Goal: Complete application form: Complete application form

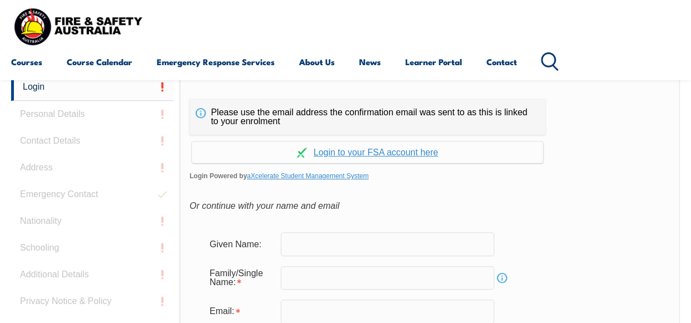
click at [309, 243] on input "text" at bounding box center [388, 243] width 214 height 23
type input "[PERSON_NAME]"
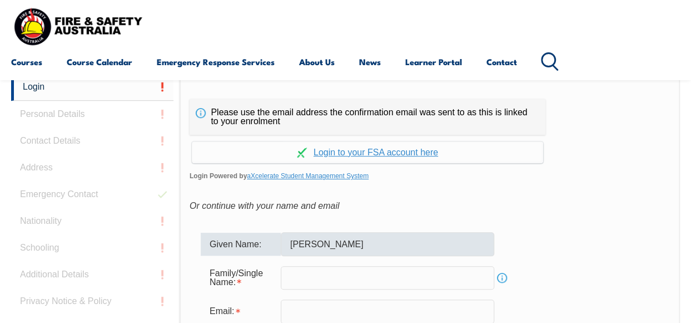
type input "VOJINOV"
type input "[PERSON_NAME][EMAIL_ADDRESS][DOMAIN_NAME]"
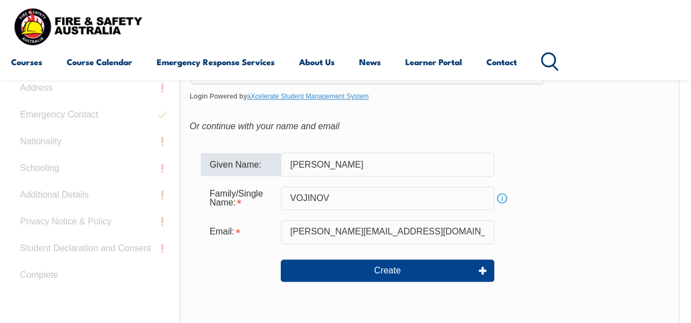
scroll to position [352, 0]
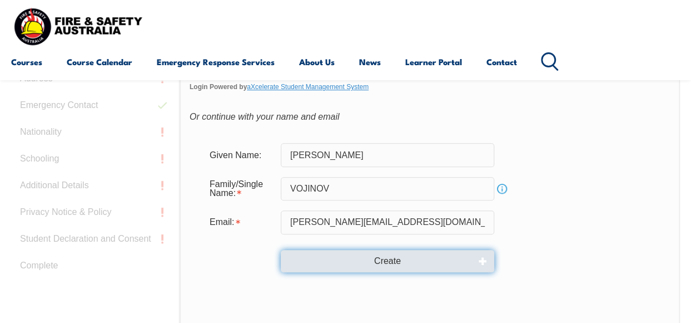
click at [366, 260] on button "Create" at bounding box center [388, 261] width 214 height 22
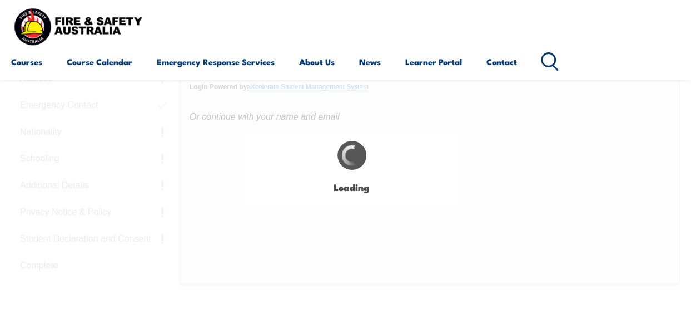
type input "[PERSON_NAME]"
type input "VOJINOV"
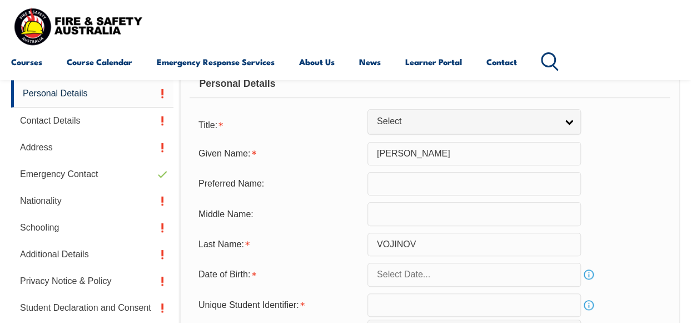
scroll to position [280, 0]
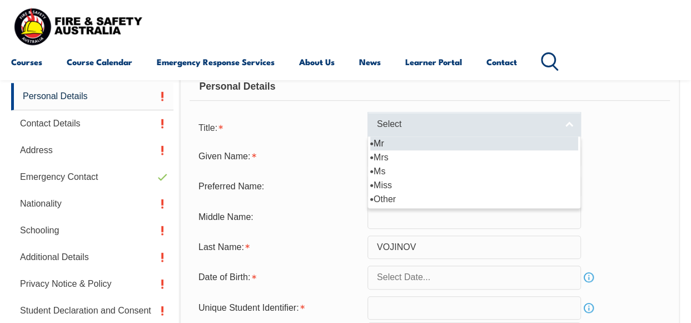
click at [569, 121] on link "Select" at bounding box center [475, 124] width 214 height 25
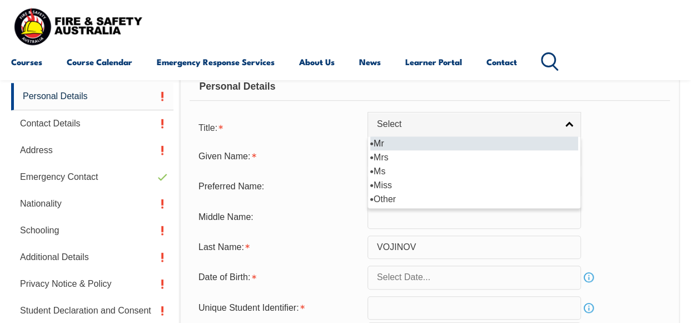
click at [403, 143] on li "Mr" at bounding box center [474, 143] width 208 height 14
select select "Mr"
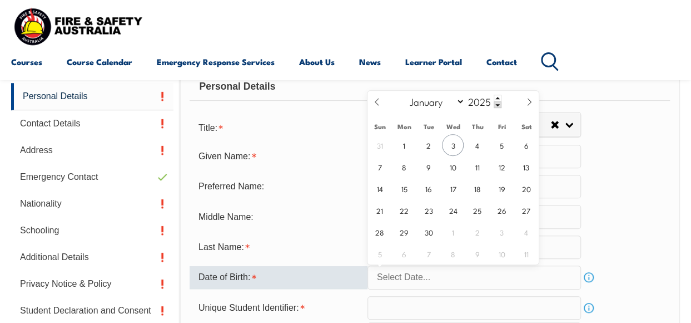
click at [473, 276] on input "text" at bounding box center [475, 276] width 214 height 23
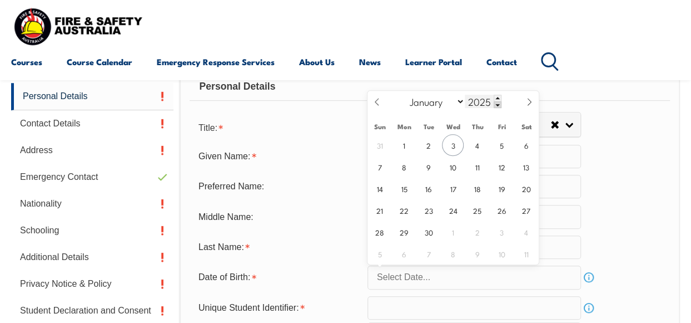
click at [494, 105] on span at bounding box center [498, 104] width 8 height 7
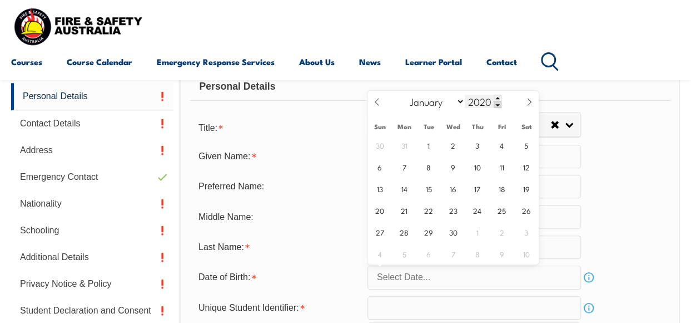
click at [494, 105] on span at bounding box center [498, 104] width 8 height 7
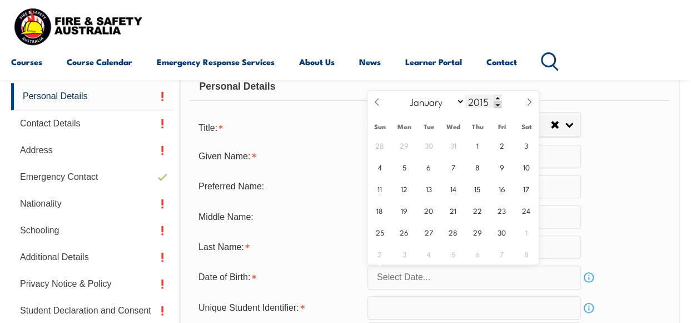
click at [494, 105] on span at bounding box center [498, 104] width 8 height 7
click at [494, 103] on span at bounding box center [498, 104] width 8 height 7
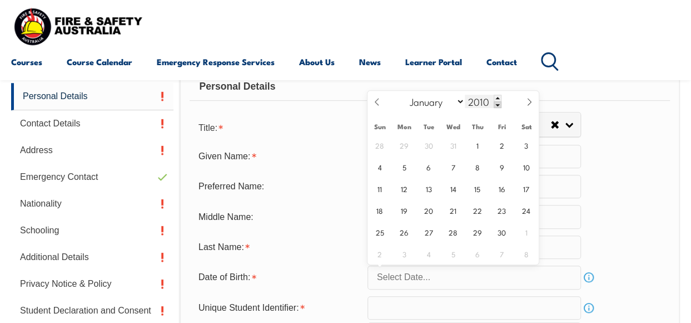
click at [494, 103] on span at bounding box center [498, 104] width 8 height 7
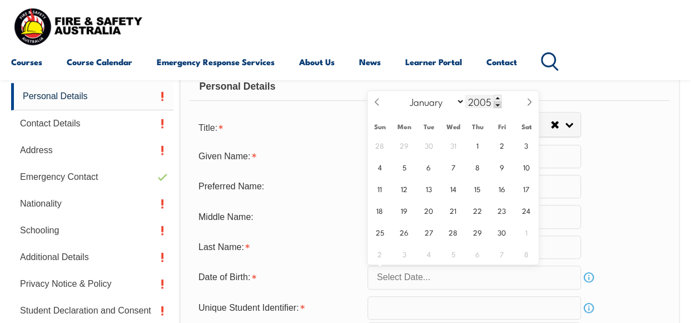
click at [494, 103] on span at bounding box center [498, 104] width 8 height 7
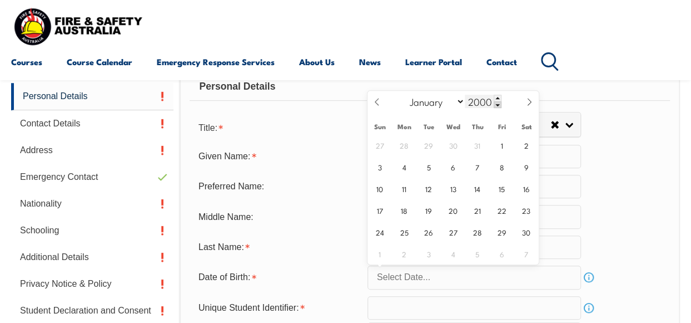
click at [494, 103] on span at bounding box center [498, 104] width 8 height 7
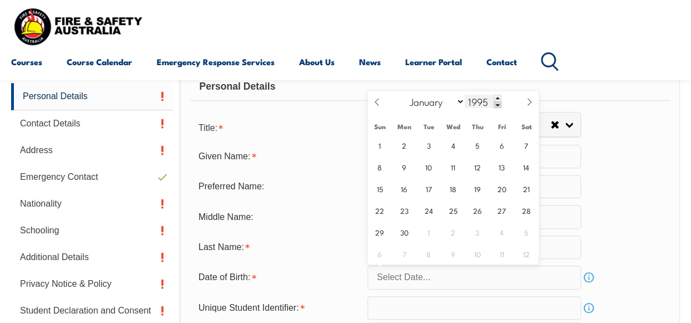
click at [494, 103] on span at bounding box center [498, 104] width 8 height 7
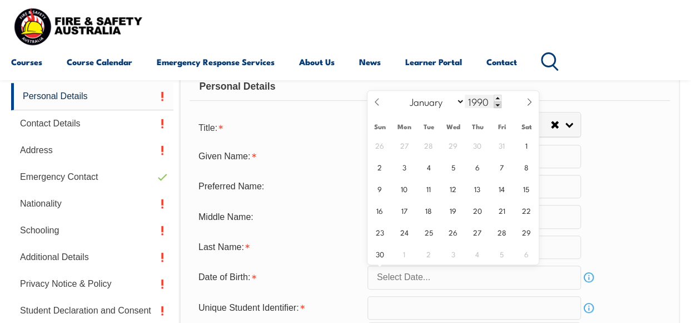
click at [494, 103] on span at bounding box center [498, 104] width 8 height 7
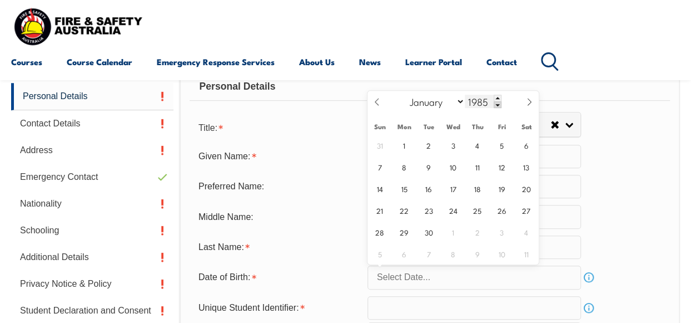
click at [494, 103] on span at bounding box center [498, 104] width 8 height 7
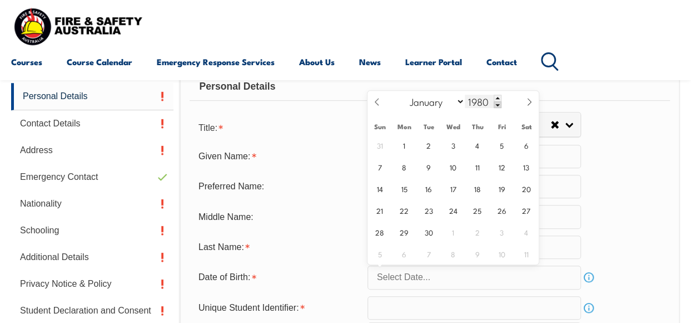
click at [494, 103] on span at bounding box center [498, 104] width 8 height 7
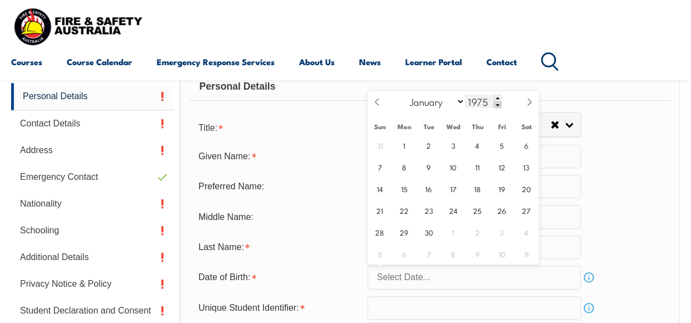
click at [494, 103] on span at bounding box center [498, 104] width 8 height 7
type input "1972"
click at [462, 102] on select "January February March April May June July August September October November De…" at bounding box center [435, 101] width 61 height 14
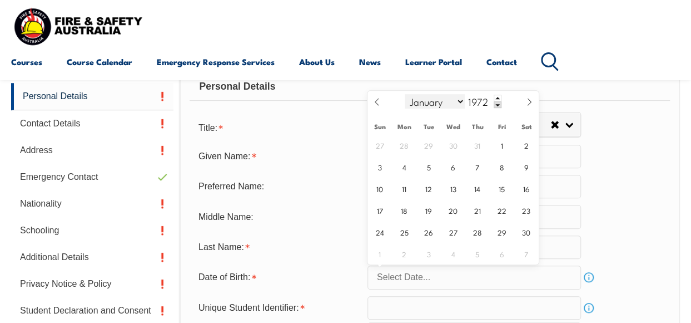
select select "6"
click at [405, 94] on select "January February March April May June July August September October November De…" at bounding box center [435, 101] width 61 height 14
click at [450, 190] on span "12" at bounding box center [453, 188] width 22 height 22
type input "[DATE]"
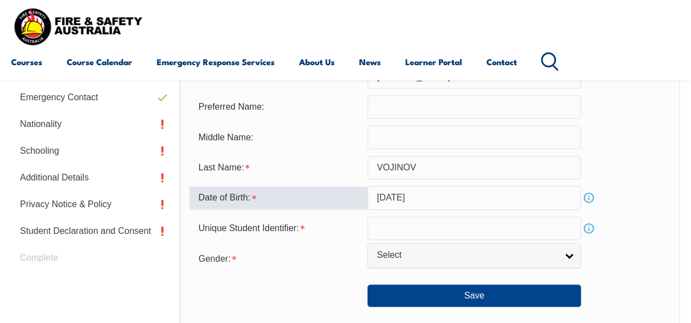
scroll to position [369, 0]
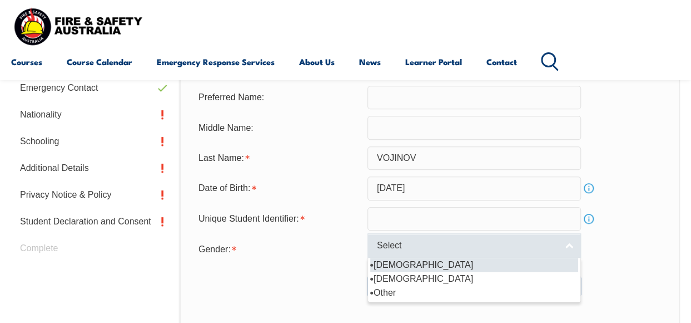
click at [568, 244] on link "Select" at bounding box center [475, 245] width 214 height 25
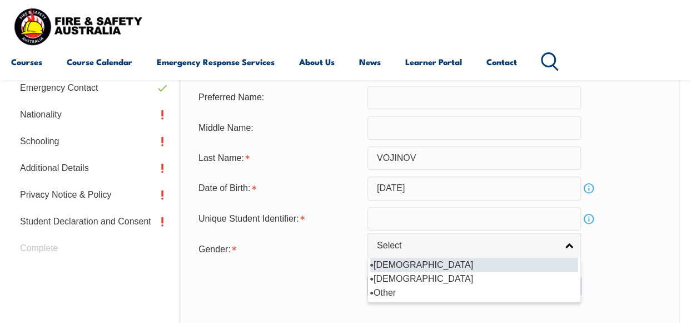
click at [433, 263] on li "[DEMOGRAPHIC_DATA]" at bounding box center [474, 264] width 208 height 14
select select "M"
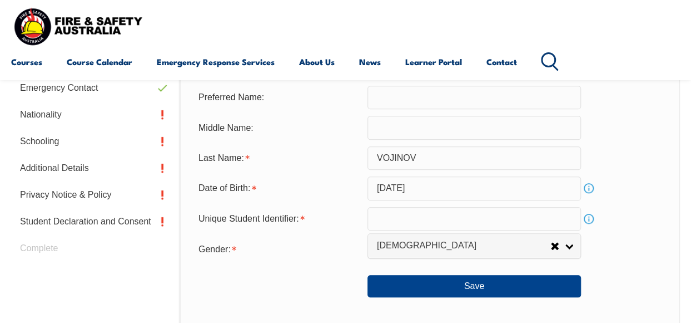
click at [591, 215] on link "Info" at bounding box center [589, 219] width 16 height 16
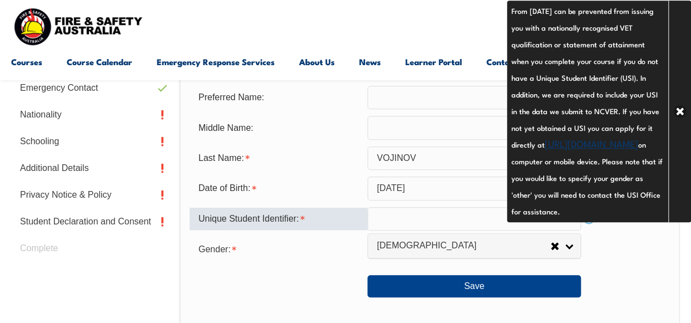
click at [406, 220] on input "text" at bounding box center [475, 218] width 214 height 23
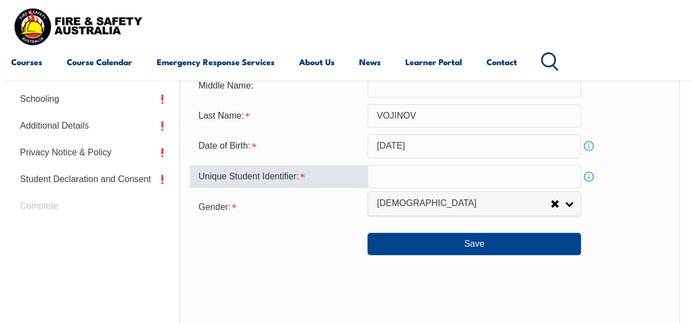
scroll to position [413, 0]
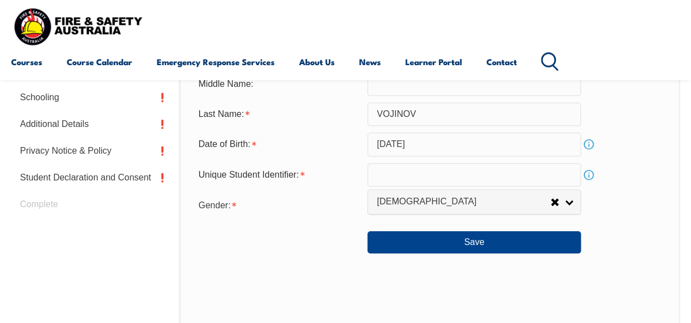
click at [592, 173] on link "Info" at bounding box center [589, 175] width 16 height 16
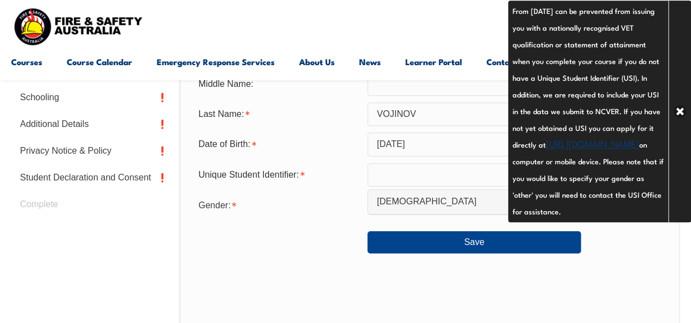
click at [570, 150] on link "[URL][DOMAIN_NAME]" at bounding box center [592, 142] width 93 height 13
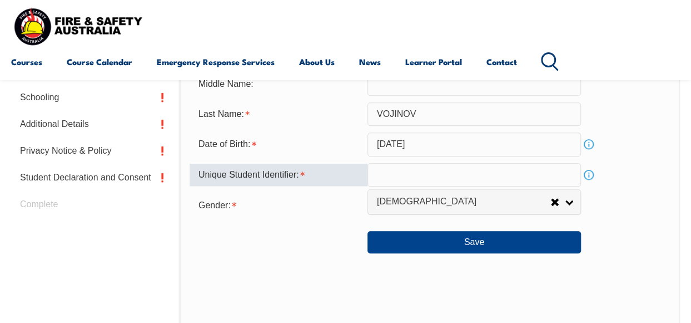
click at [388, 166] on input "text" at bounding box center [475, 174] width 214 height 23
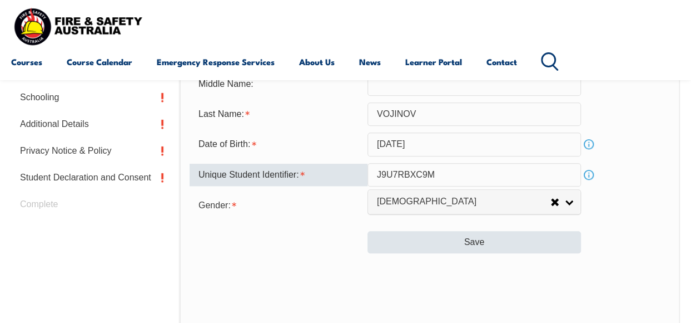
type input "J9U7RBXC9M"
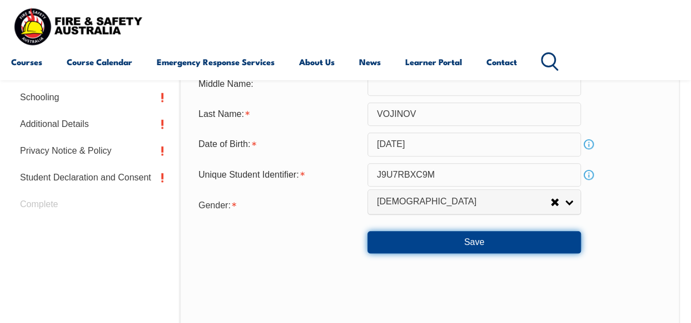
click at [473, 237] on button "Save" at bounding box center [475, 242] width 214 height 22
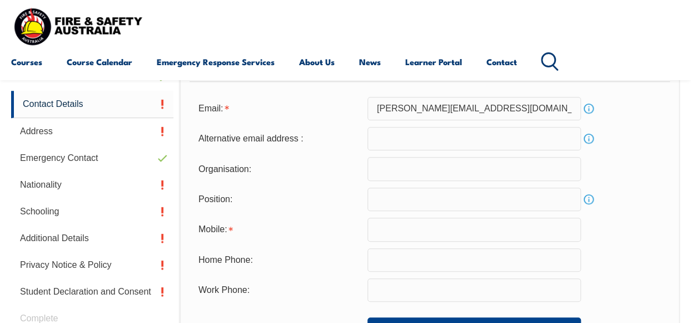
scroll to position [281, 0]
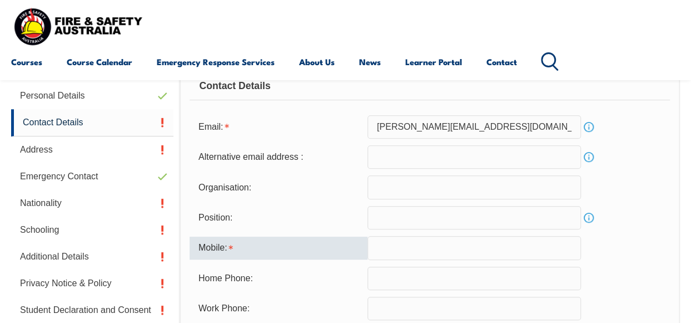
click at [414, 245] on input "text" at bounding box center [475, 247] width 214 height 23
type input "0428887438"
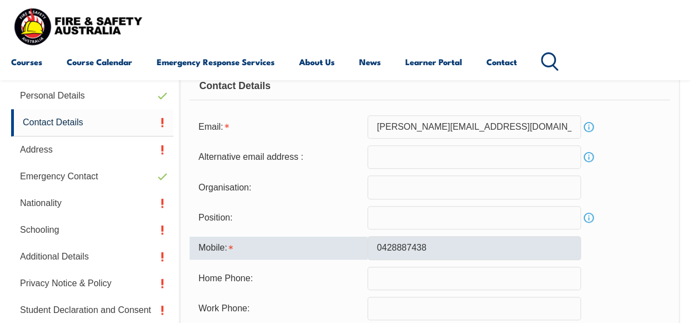
type input "[PERSON_NAME][EMAIL_ADDRESS][DOMAIN_NAME]"
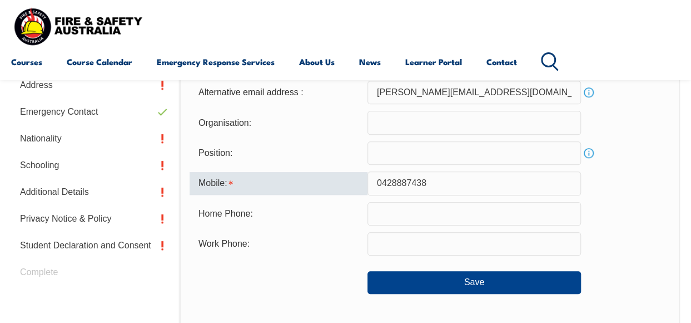
scroll to position [348, 0]
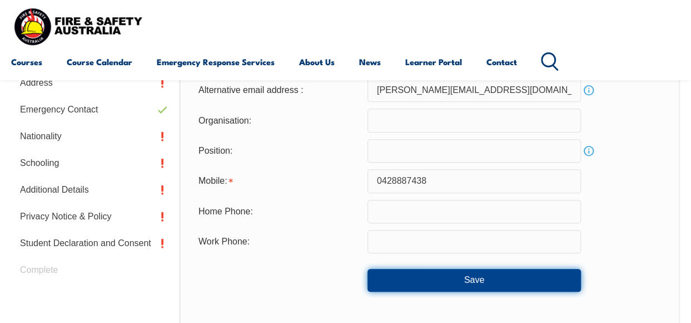
click at [484, 285] on button "Save" at bounding box center [475, 280] width 214 height 22
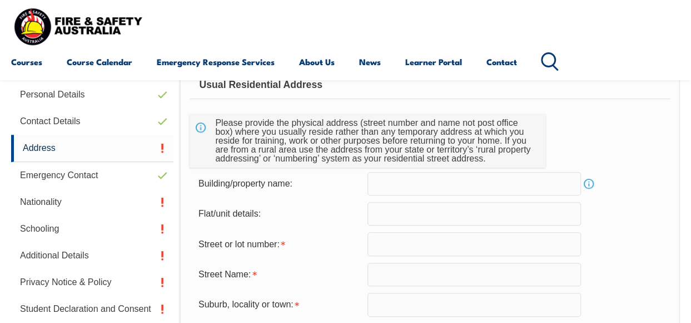
scroll to position [280, 0]
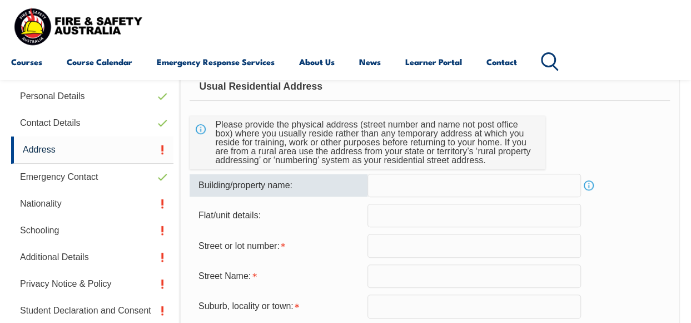
click at [409, 187] on input "text" at bounding box center [475, 184] width 214 height 23
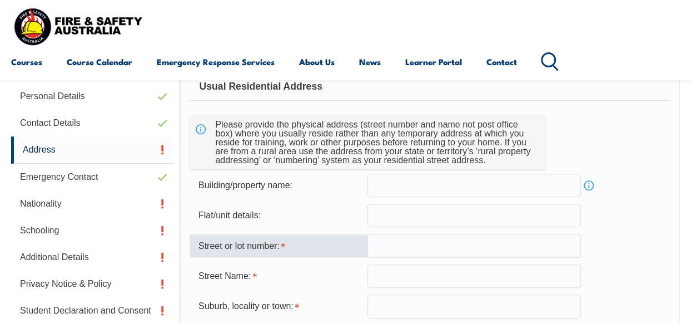
click at [408, 244] on input "text" at bounding box center [475, 245] width 214 height 23
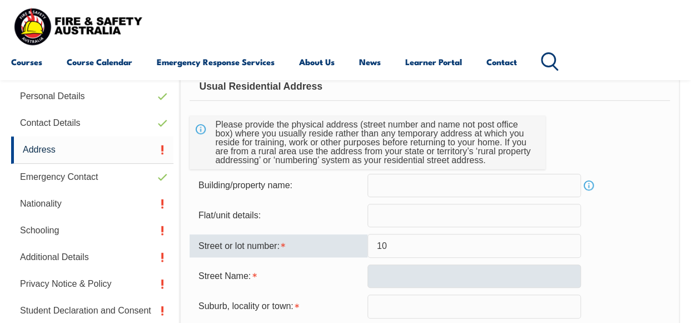
type input "10"
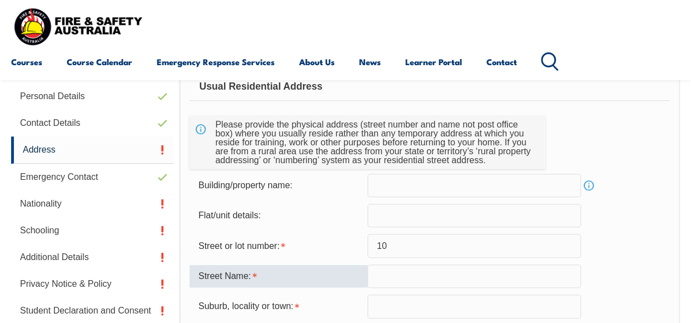
click at [380, 270] on input "text" at bounding box center [475, 275] width 214 height 23
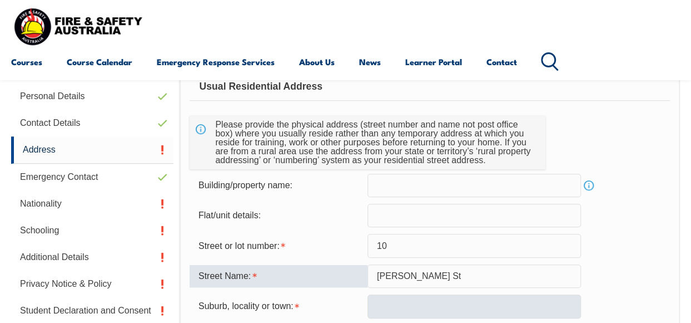
type input "[PERSON_NAME] St"
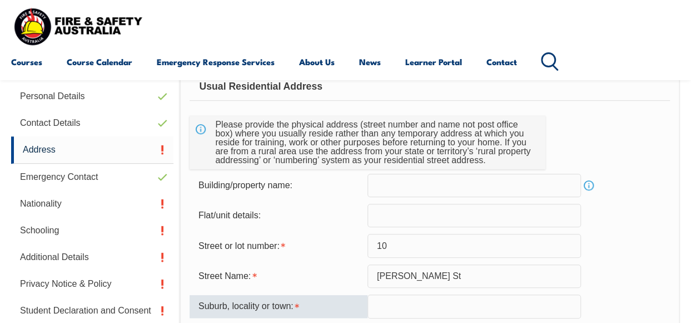
click at [383, 311] on input "text" at bounding box center [475, 305] width 214 height 23
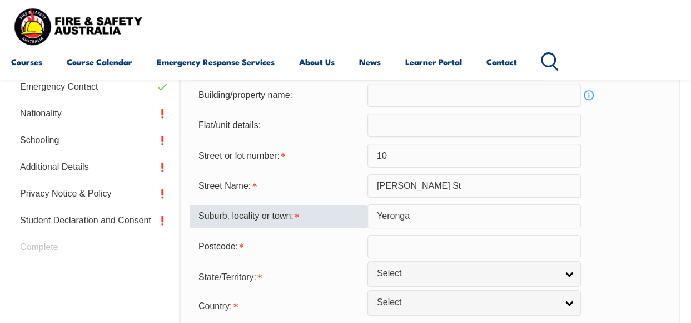
scroll to position [391, 0]
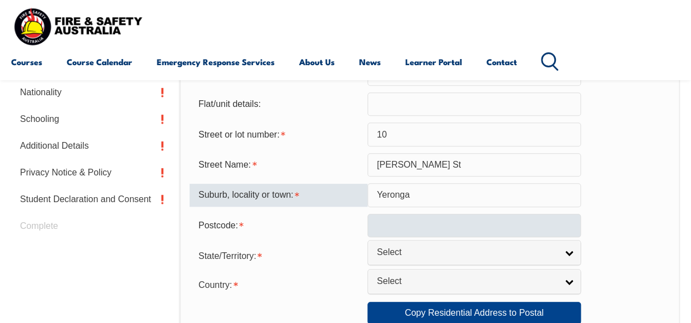
type input "Yeronga"
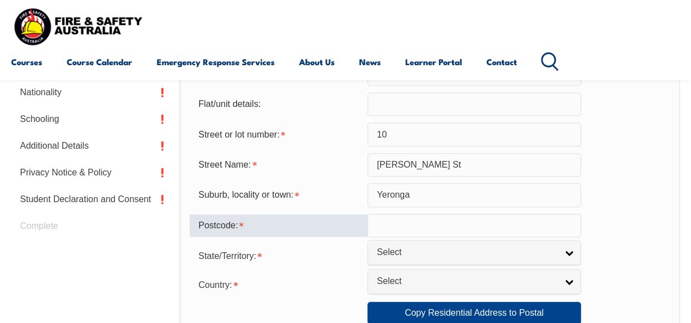
click at [428, 226] on input "text" at bounding box center [475, 225] width 214 height 23
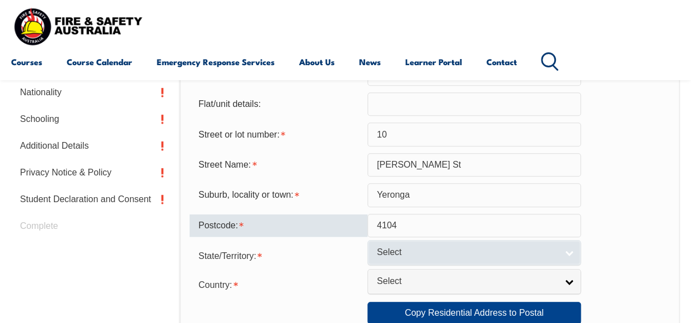
type input "4104"
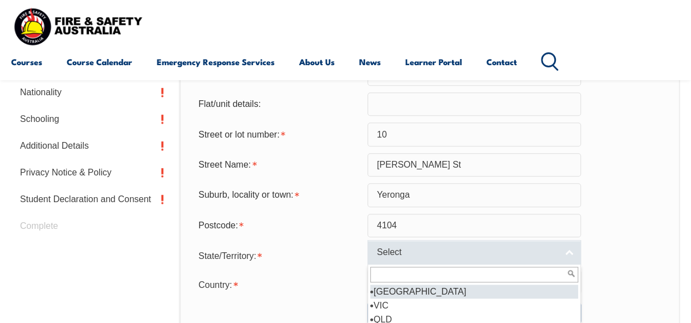
click at [571, 254] on link "Select" at bounding box center [475, 252] width 214 height 25
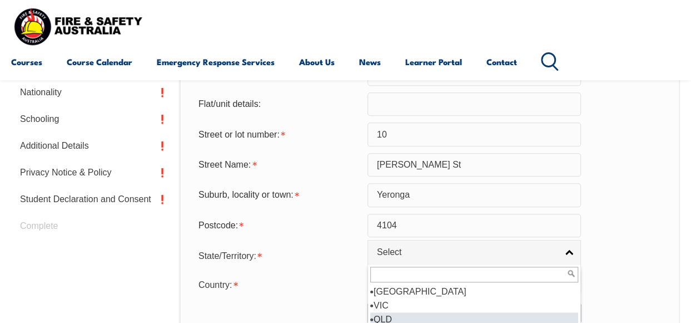
click at [465, 318] on li "QLD" at bounding box center [474, 319] width 208 height 14
select select "QLD"
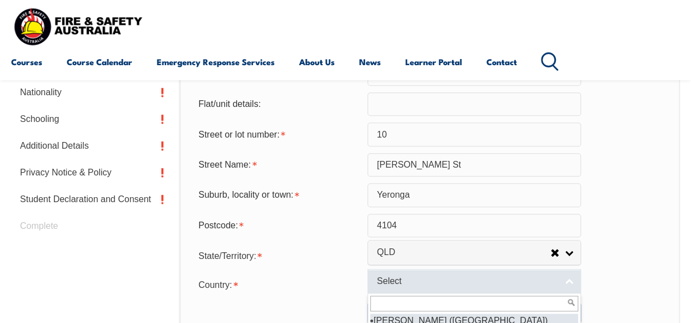
click at [570, 276] on link "Select" at bounding box center [475, 281] width 214 height 25
type input "aus"
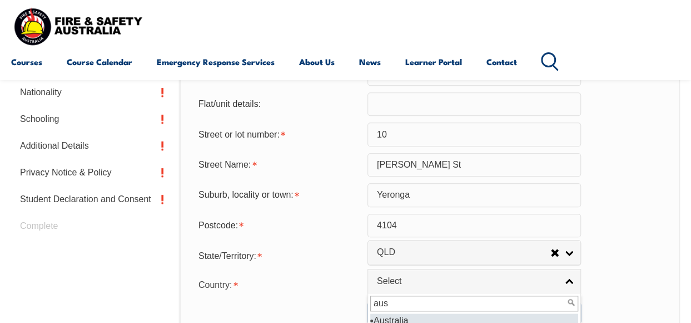
select select "1101"
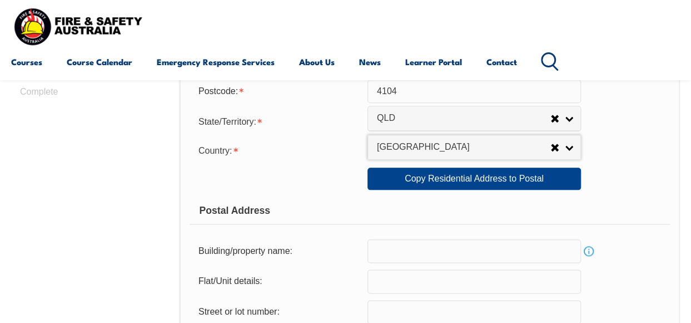
scroll to position [547, 0]
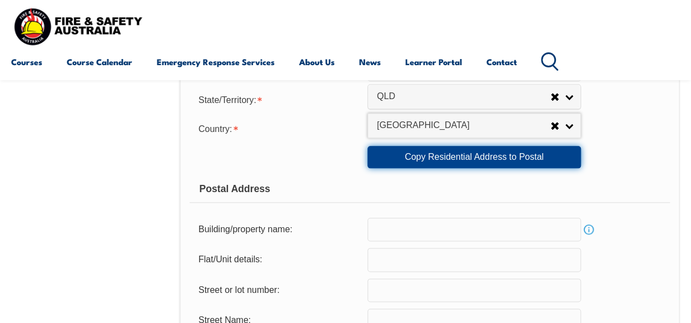
click at [501, 161] on link "Copy Residential Address to Postal" at bounding box center [475, 157] width 214 height 22
type input "10"
type input "[PERSON_NAME] St"
type input "Yeronga"
select select "QLD"
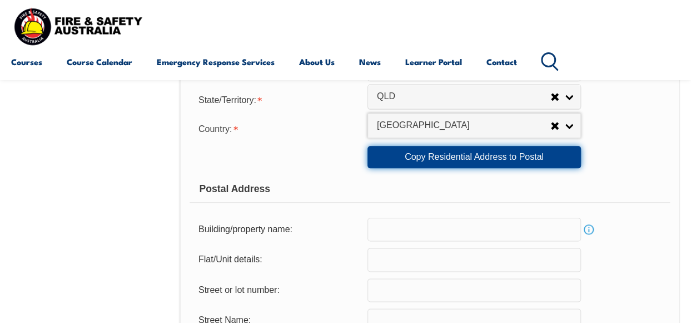
type input "4104"
select select "1101"
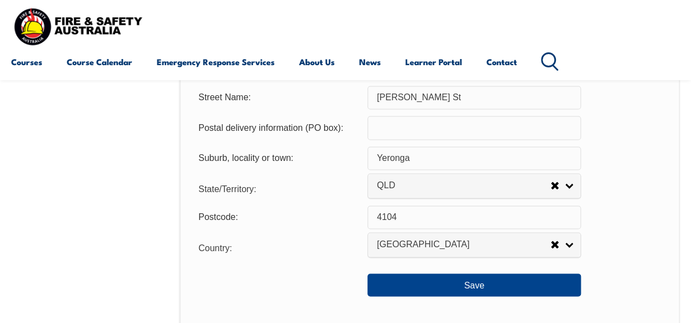
scroll to position [792, 0]
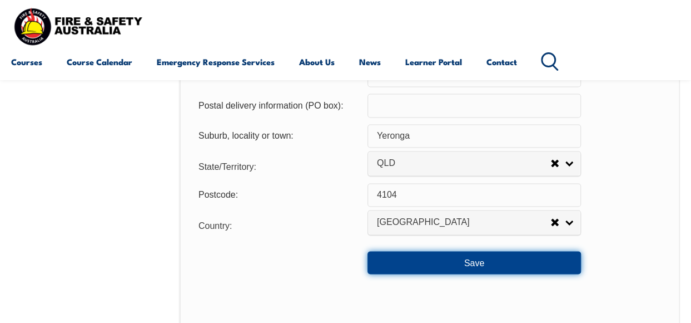
click at [483, 262] on button "Save" at bounding box center [475, 262] width 214 height 22
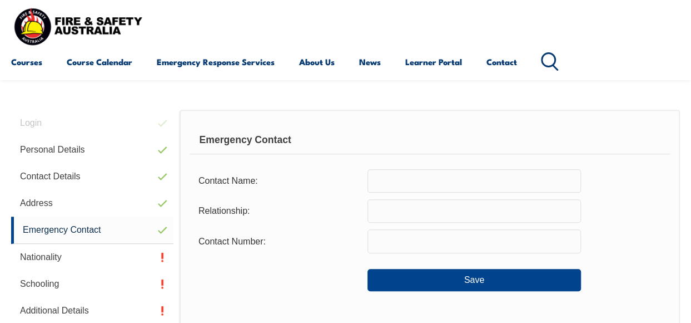
scroll to position [214, 0]
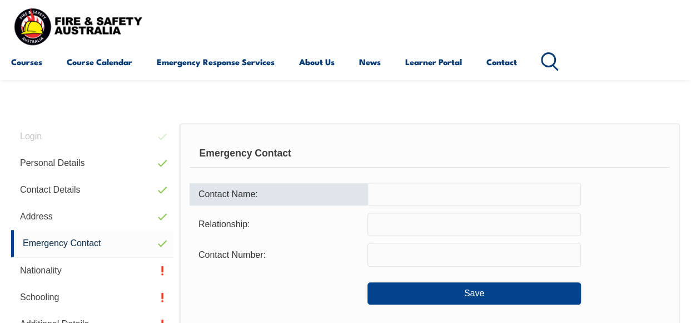
click at [405, 190] on input "text" at bounding box center [475, 193] width 214 height 23
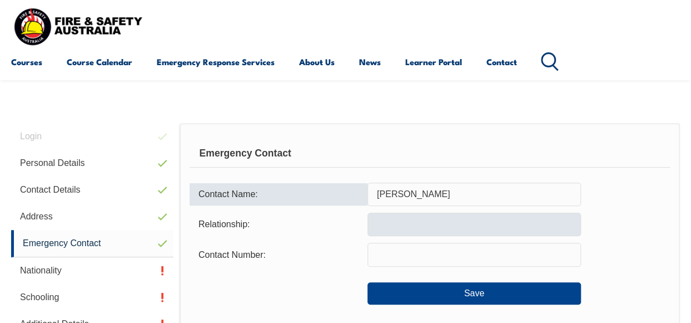
type input "[PERSON_NAME]"
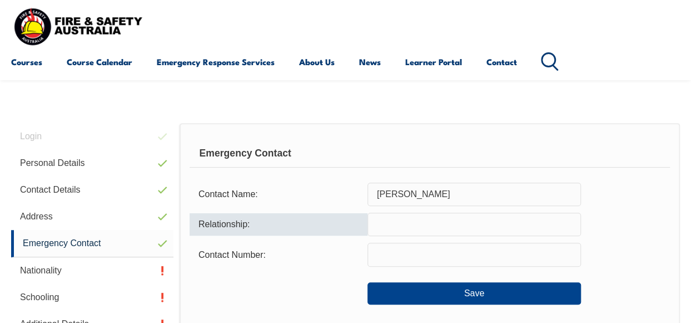
click at [413, 229] on input "text" at bounding box center [475, 223] width 214 height 23
type input "Wife"
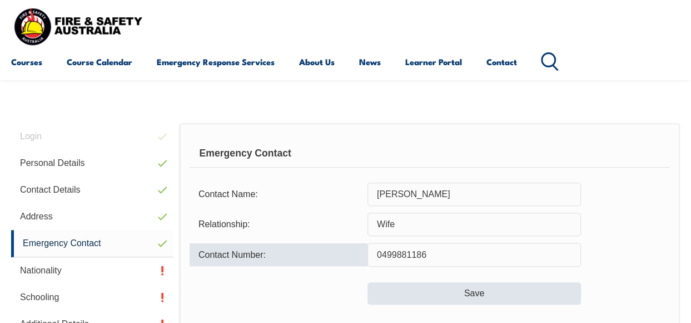
type input "0499881186"
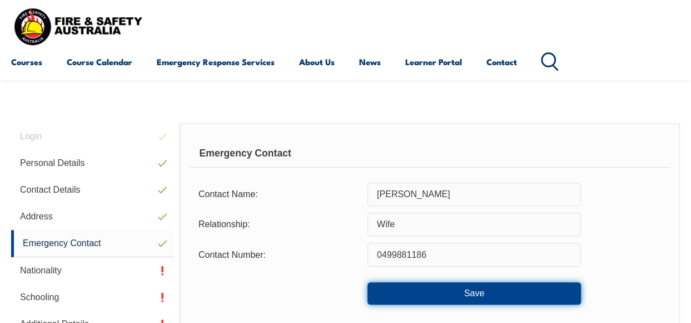
click at [441, 288] on button "Save" at bounding box center [475, 293] width 214 height 22
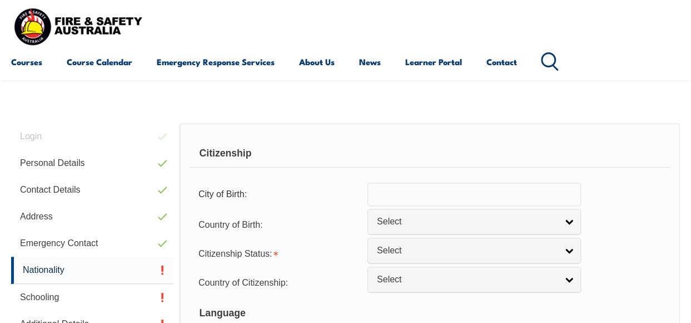
scroll to position [281, 0]
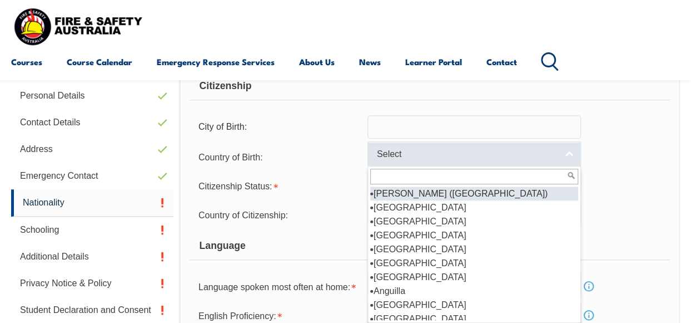
click at [566, 154] on link "Select" at bounding box center [475, 153] width 214 height 25
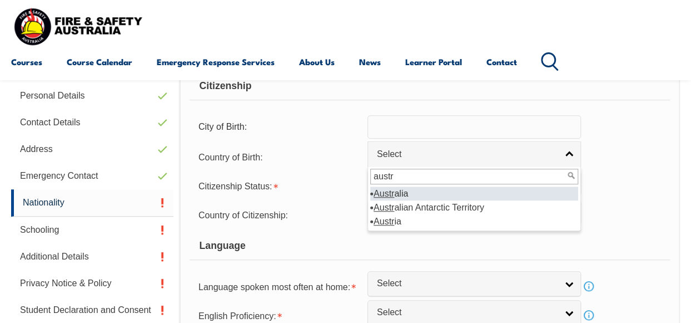
type input "austr"
click at [422, 195] on li "Austr alia" at bounding box center [474, 193] width 208 height 14
select select "1101"
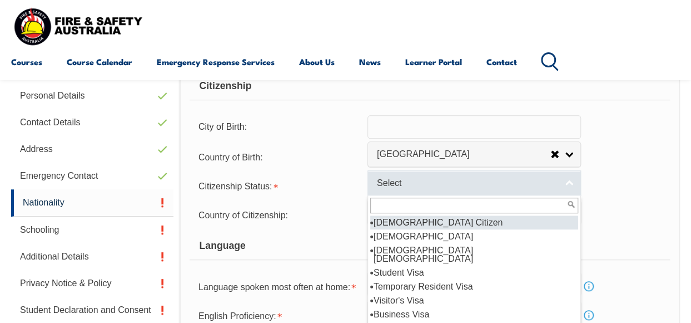
click at [568, 185] on link "Select" at bounding box center [475, 182] width 214 height 25
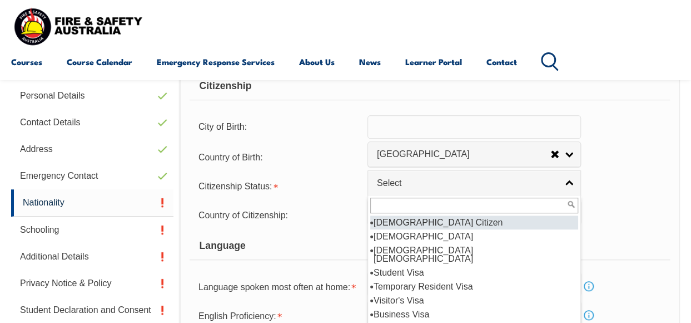
click at [455, 221] on li "[DEMOGRAPHIC_DATA] Citizen" at bounding box center [474, 222] width 208 height 14
select select "1"
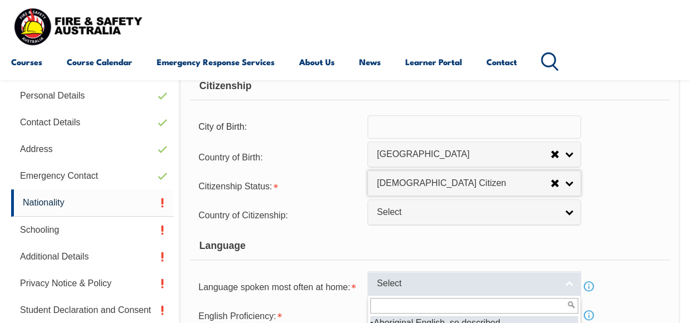
click at [567, 280] on link "Select" at bounding box center [475, 283] width 214 height 25
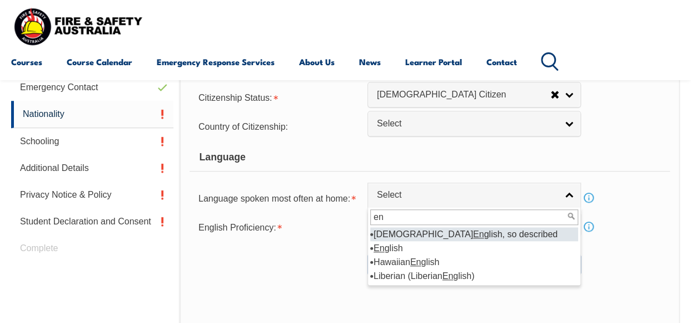
scroll to position [377, 0]
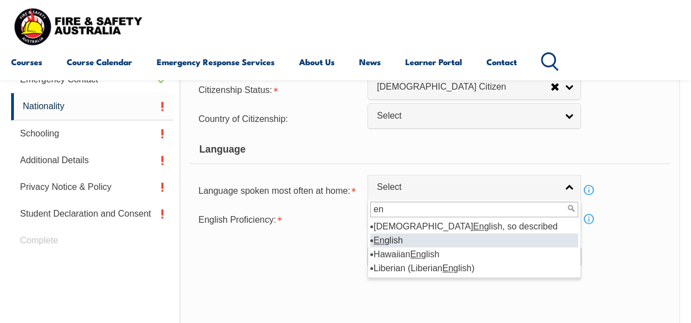
type input "en"
click at [393, 234] on li "En glish" at bounding box center [474, 240] width 208 height 14
select select "1201"
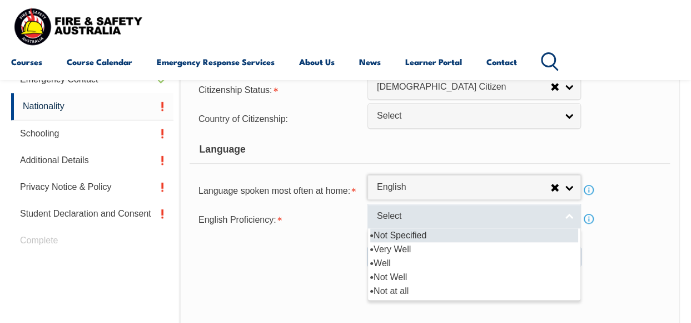
click at [570, 214] on link "Select" at bounding box center [475, 216] width 214 height 25
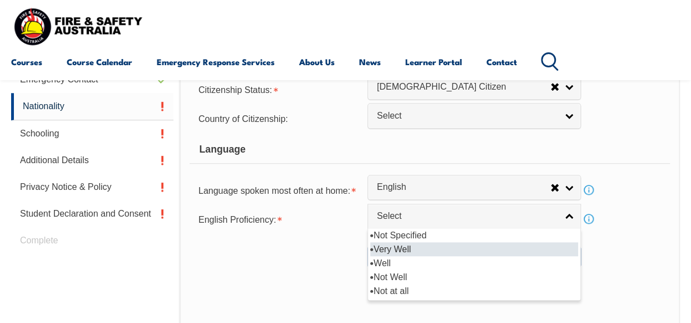
click at [438, 250] on li "Very Well" at bounding box center [474, 249] width 208 height 14
select select "1"
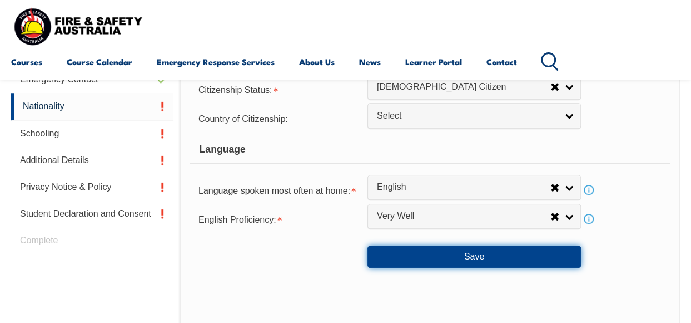
click at [492, 261] on button "Save" at bounding box center [475, 256] width 214 height 22
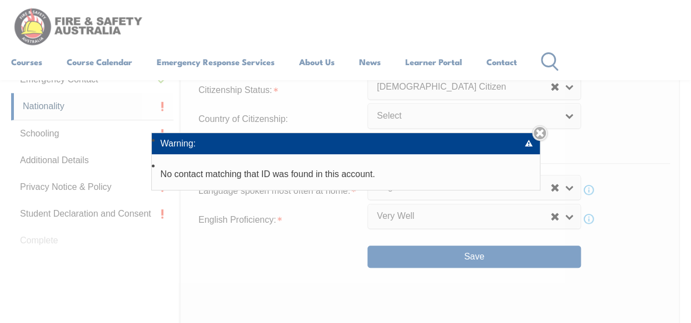
click at [541, 123] on div "Add Student: Given Name: [PERSON_NAME] Family/Single Name: [PERSON_NAME] Info E…" at bounding box center [345, 161] width 691 height 323
click at [542, 131] on link "Close" at bounding box center [540, 133] width 16 height 16
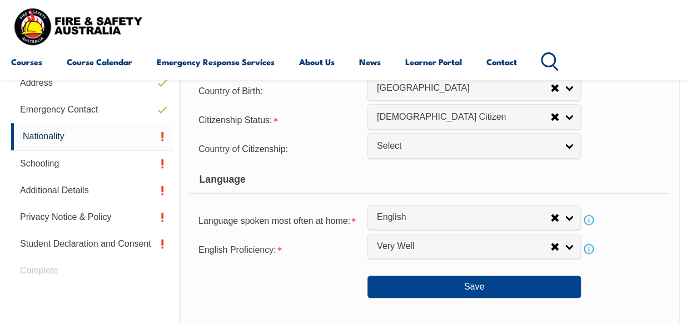
scroll to position [276, 0]
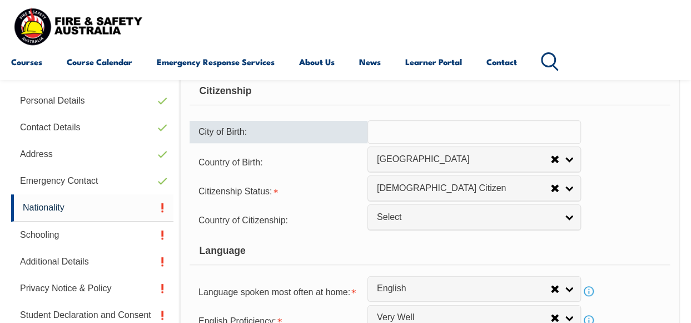
click at [396, 137] on input "text" at bounding box center [475, 131] width 214 height 23
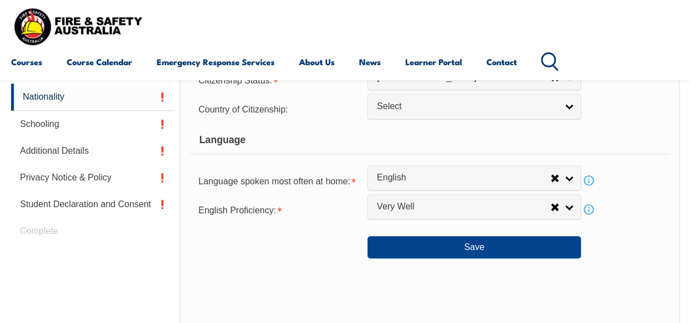
scroll to position [387, 0]
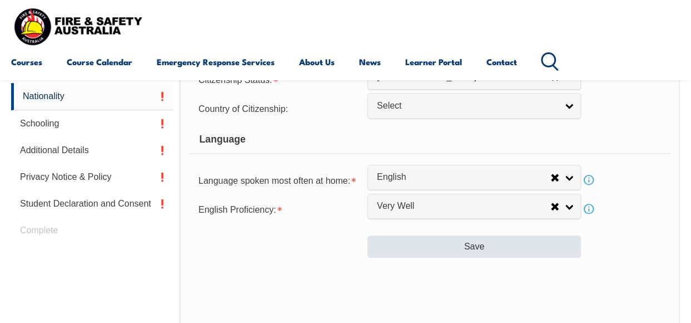
type input "[GEOGRAPHIC_DATA]"
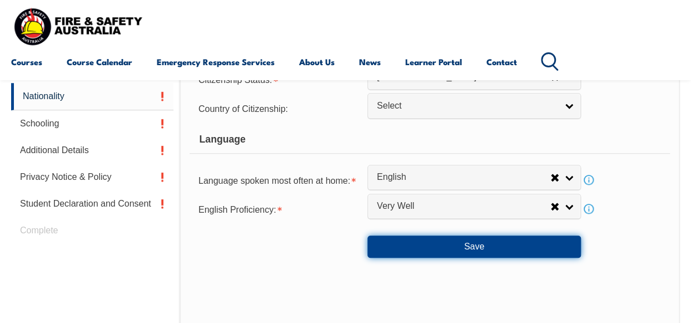
click at [495, 249] on button "Save" at bounding box center [475, 246] width 214 height 22
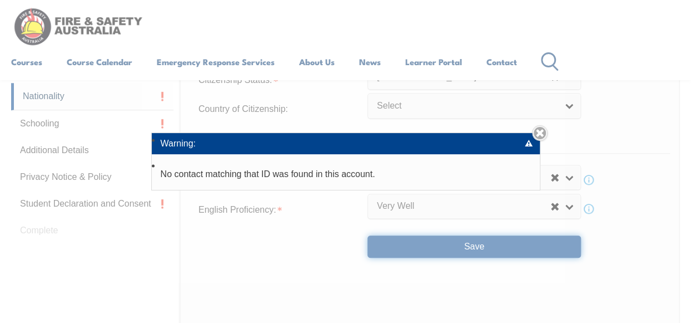
scroll to position [105, 0]
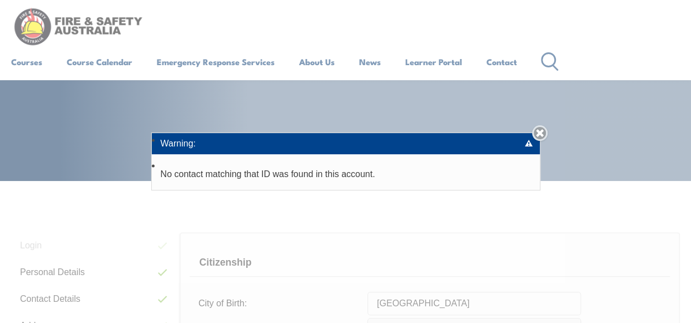
click at [543, 133] on link "Close" at bounding box center [540, 133] width 16 height 16
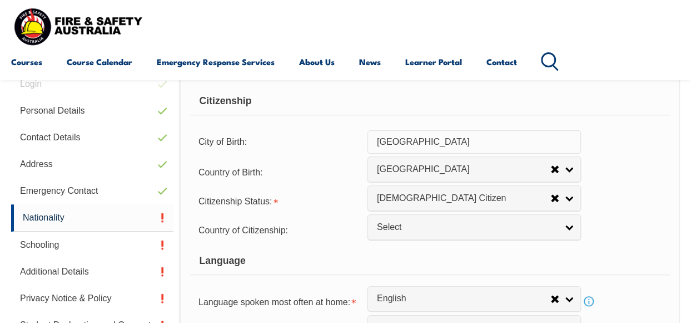
scroll to position [282, 0]
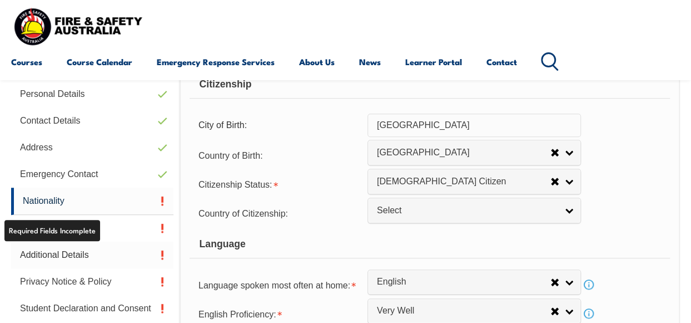
click at [58, 252] on link "Additional Details" at bounding box center [92, 254] width 162 height 27
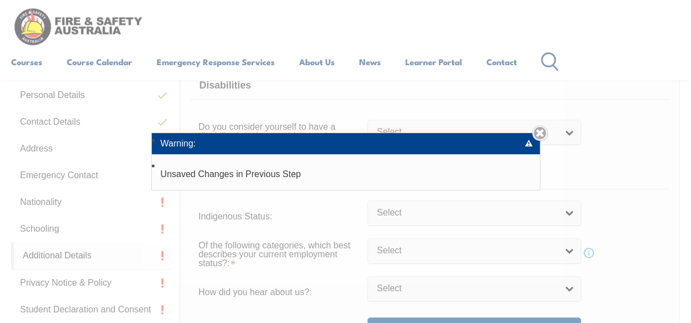
scroll to position [281, 0]
click at [71, 173] on div "Add Student: Given Name: [PERSON_NAME] Family/Single Name: [PERSON_NAME] Info E…" at bounding box center [345, 161] width 691 height 323
click at [544, 128] on link "Close" at bounding box center [540, 133] width 16 height 16
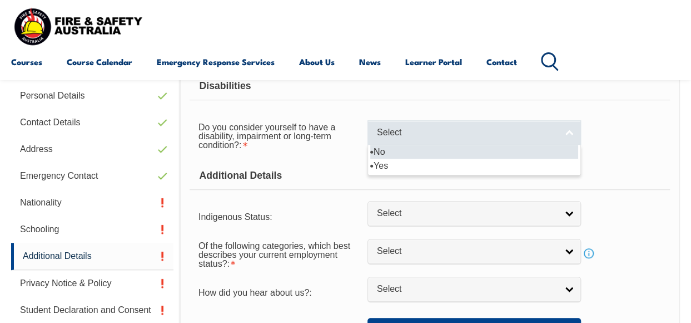
click at [568, 132] on link "Select" at bounding box center [475, 132] width 214 height 25
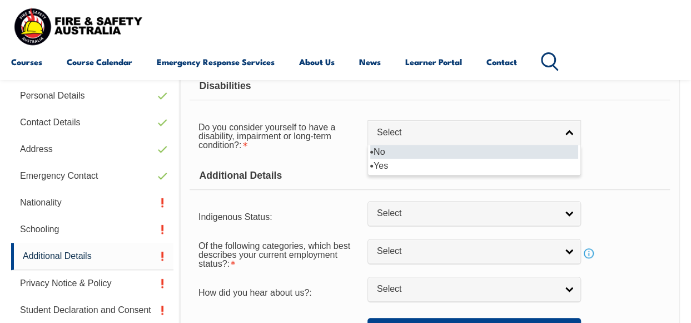
click at [460, 150] on li "No" at bounding box center [474, 152] width 208 height 14
select select "false"
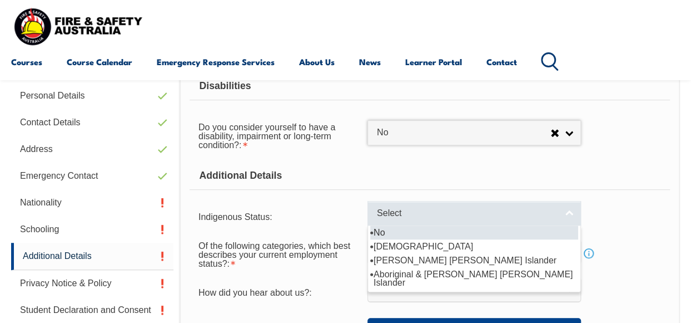
click at [568, 210] on link "Select" at bounding box center [475, 213] width 214 height 25
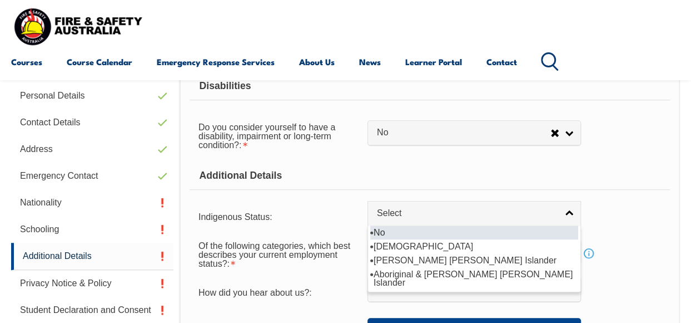
click at [451, 228] on li "No" at bounding box center [474, 232] width 208 height 14
select select "4"
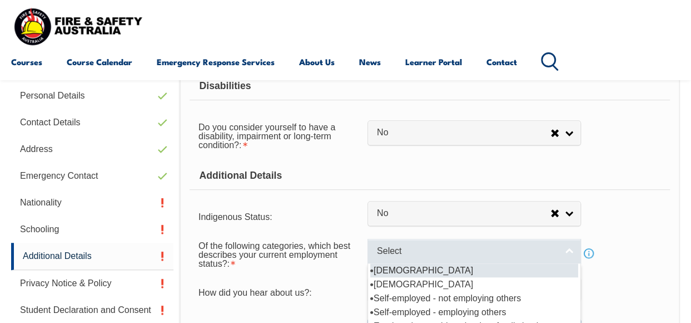
click at [570, 250] on link "Select" at bounding box center [475, 251] width 214 height 25
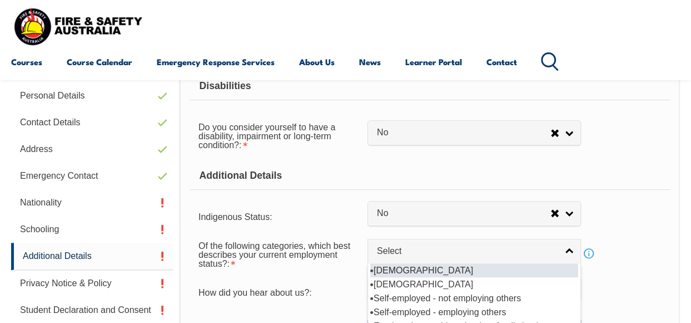
click at [453, 265] on li "[DEMOGRAPHIC_DATA]" at bounding box center [474, 270] width 208 height 14
select select "1"
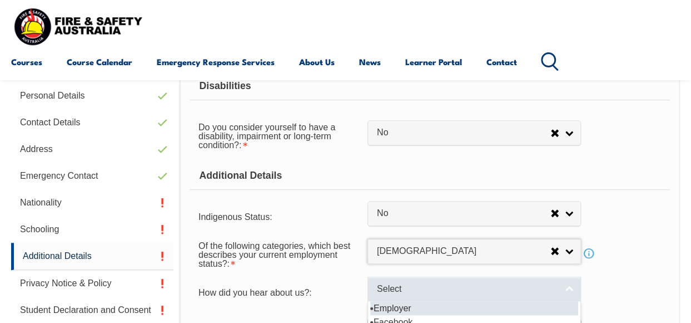
click at [570, 284] on link "Select" at bounding box center [475, 288] width 214 height 25
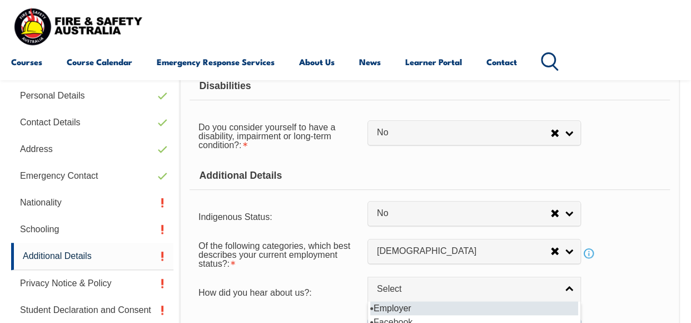
click at [464, 305] on li "Employer" at bounding box center [474, 308] width 208 height 14
select select "8019"
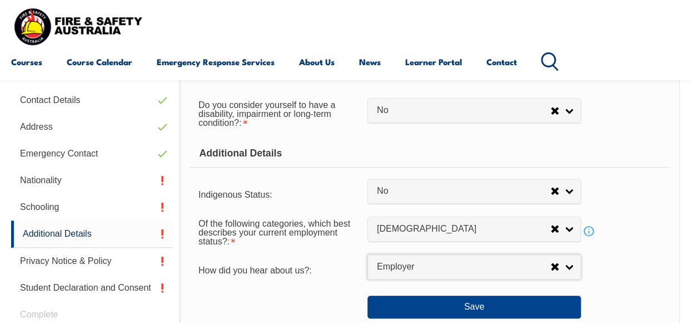
scroll to position [325, 0]
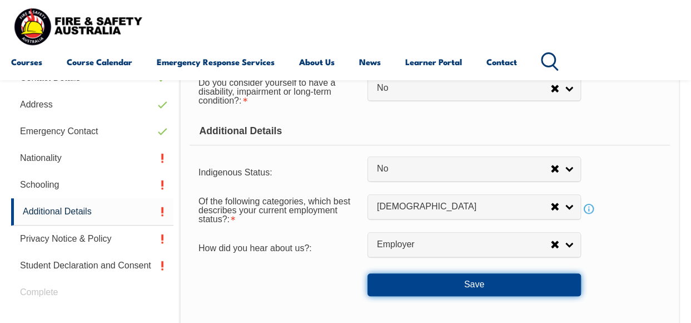
click at [516, 285] on button "Save" at bounding box center [475, 284] width 214 height 22
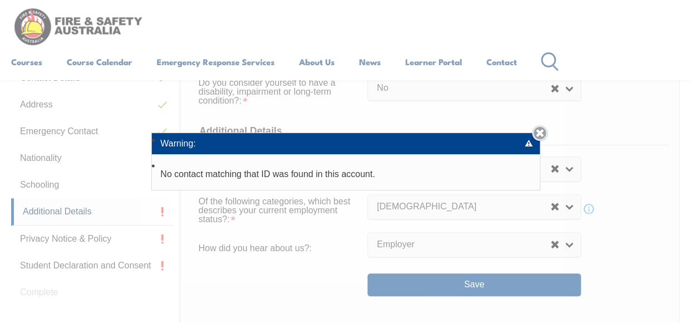
click at [543, 133] on link "Close" at bounding box center [540, 133] width 16 height 16
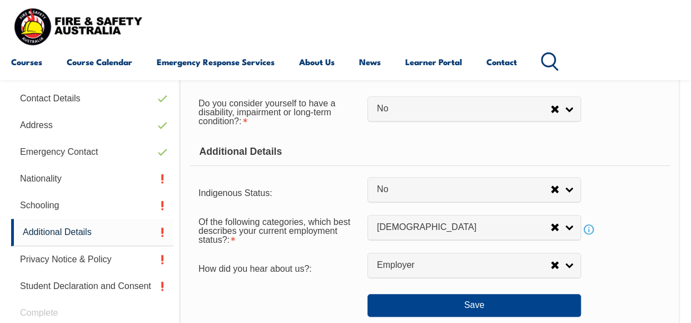
scroll to position [308, 0]
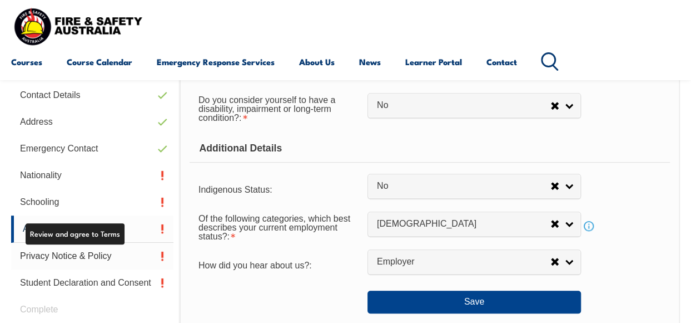
click at [78, 253] on link "Privacy Notice & Policy" at bounding box center [92, 255] width 162 height 27
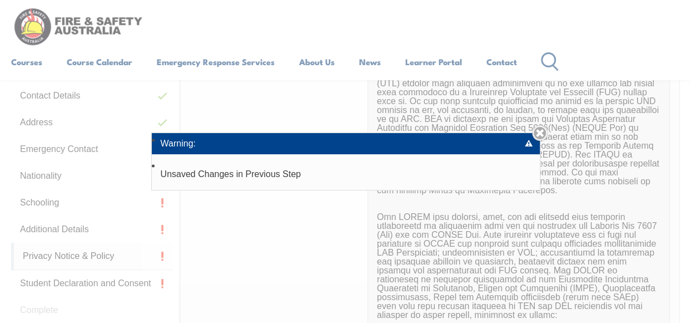
scroll to position [281, 0]
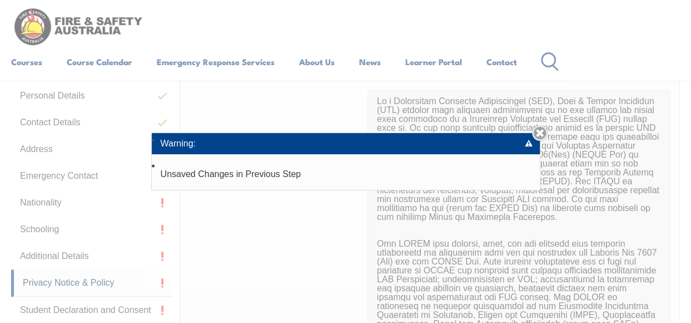
click at [542, 134] on link "Close" at bounding box center [540, 133] width 16 height 16
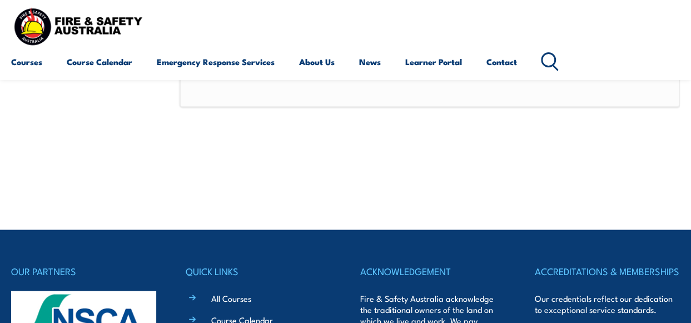
scroll to position [775, 0]
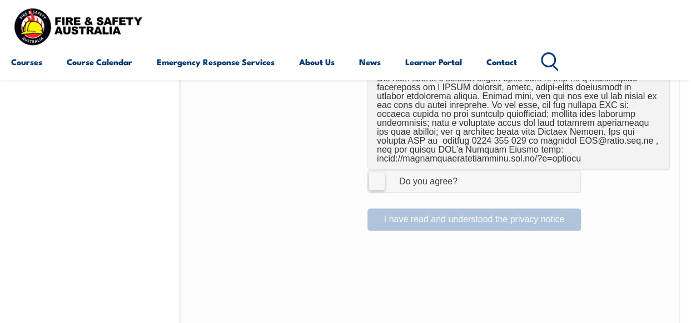
click at [371, 180] on label "I Agree Do you agree?" at bounding box center [475, 181] width 214 height 22
click at [467, 180] on input "I Agree Do you agree?" at bounding box center [476, 180] width 19 height 21
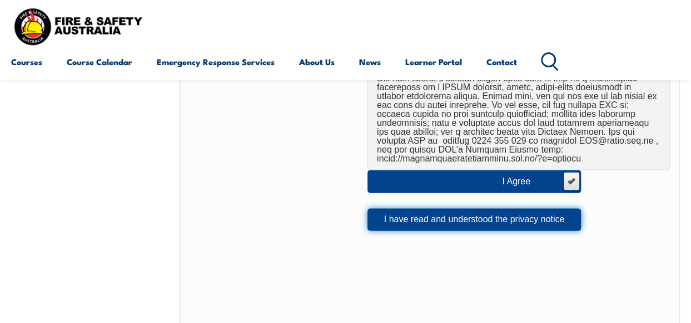
click at [422, 218] on button "I have read and understood the privacy notice" at bounding box center [475, 219] width 214 height 22
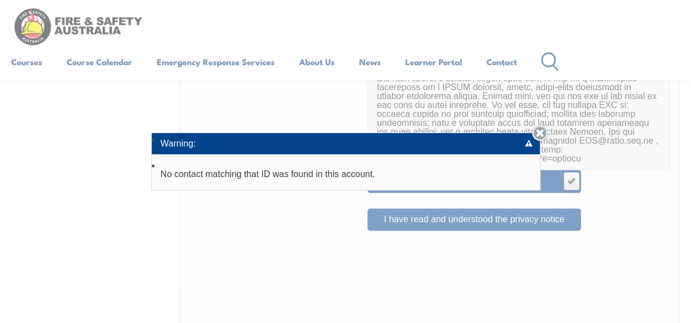
click at [545, 131] on link "Close" at bounding box center [540, 133] width 16 height 16
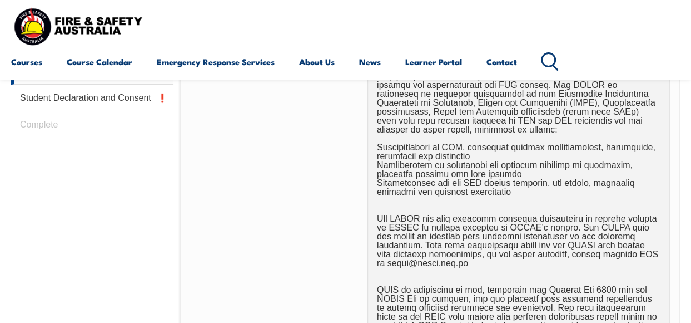
scroll to position [211, 0]
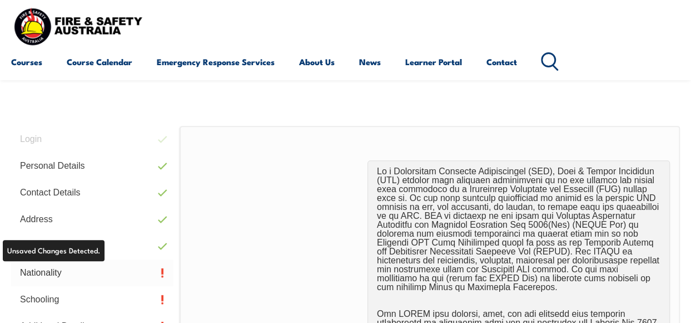
click at [49, 274] on link "Nationality" at bounding box center [92, 272] width 162 height 27
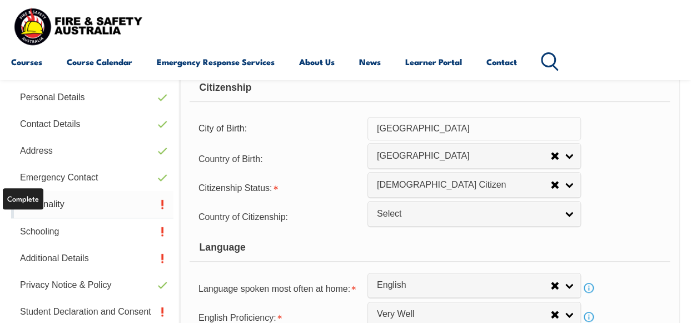
scroll to position [281, 0]
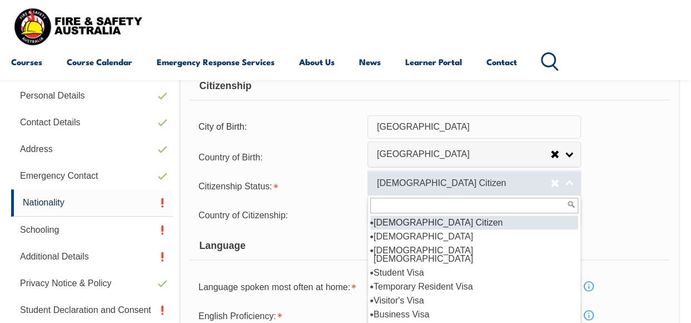
click at [571, 184] on link "[DEMOGRAPHIC_DATA] Citizen" at bounding box center [475, 182] width 214 height 25
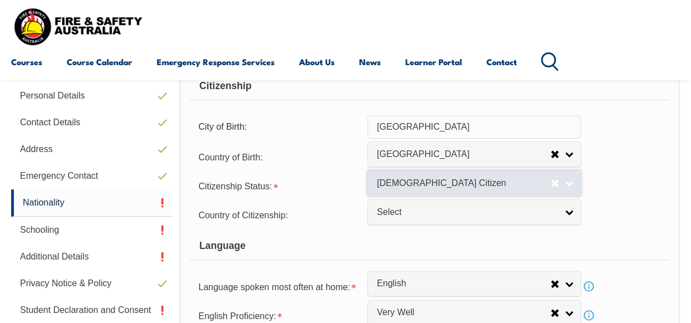
click at [571, 184] on link "[DEMOGRAPHIC_DATA] Citizen" at bounding box center [475, 182] width 214 height 25
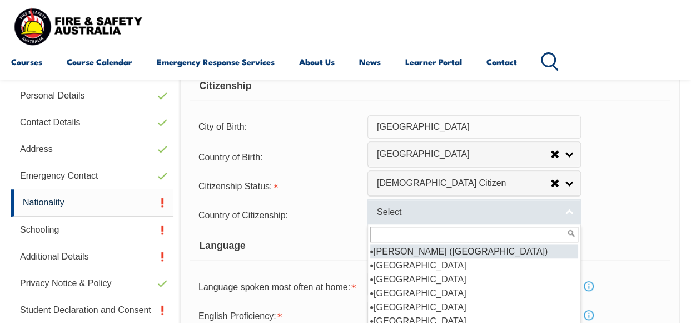
click at [573, 212] on link "Select" at bounding box center [475, 211] width 214 height 25
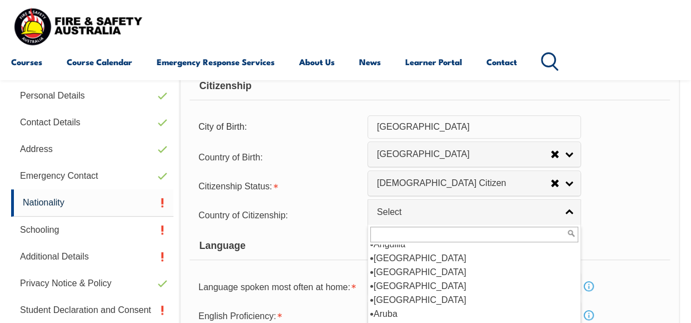
scroll to position [117, 0]
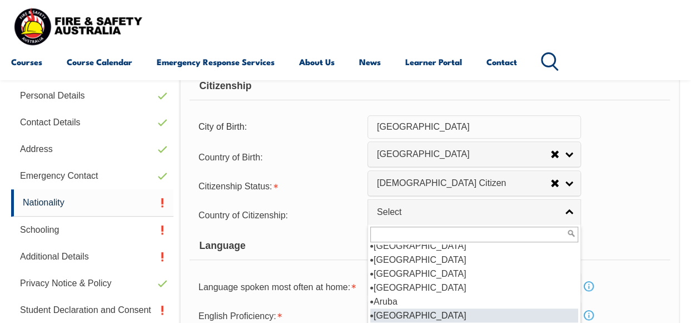
click at [434, 316] on li "[GEOGRAPHIC_DATA]" at bounding box center [474, 315] width 208 height 14
select select "1101"
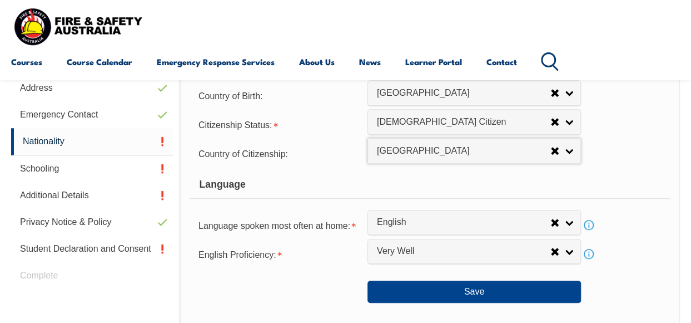
scroll to position [386, 0]
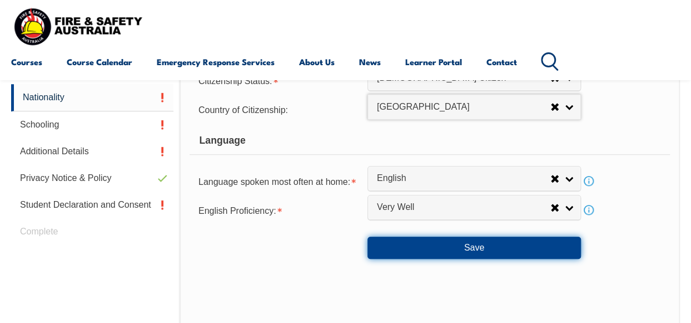
click at [459, 250] on button "Save" at bounding box center [475, 247] width 214 height 22
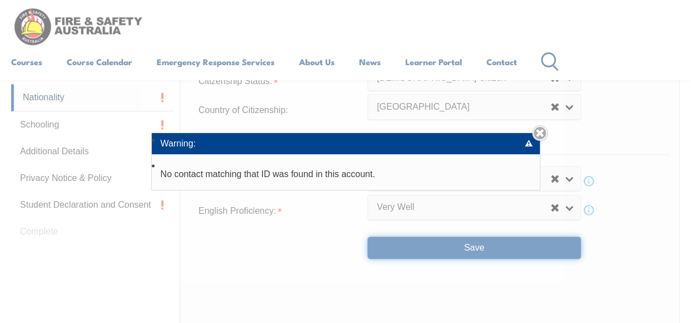
scroll to position [103, 0]
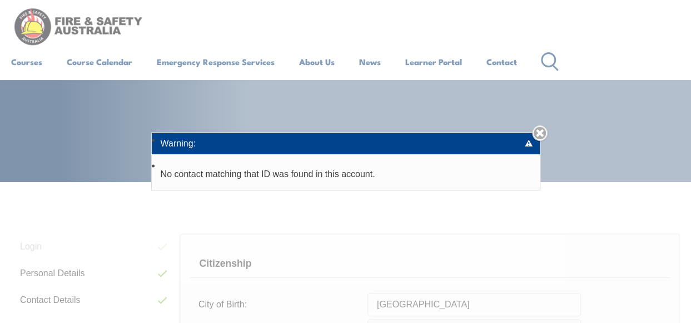
click at [690, 299] on div "Add Student: Given Name: [PERSON_NAME] Family/Single Name: [PERSON_NAME] Info E…" at bounding box center [345, 161] width 691 height 323
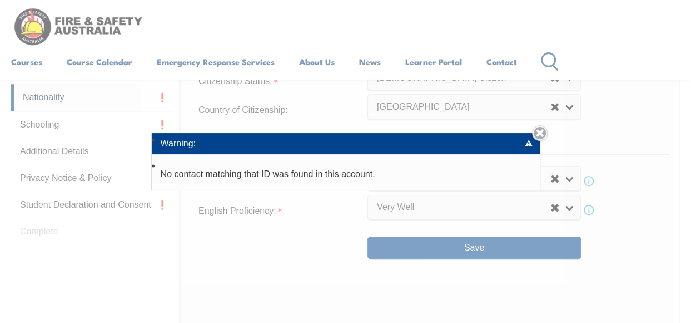
click at [531, 142] on li "Warning:" at bounding box center [346, 143] width 388 height 21
click at [542, 139] on link "Close" at bounding box center [540, 133] width 16 height 16
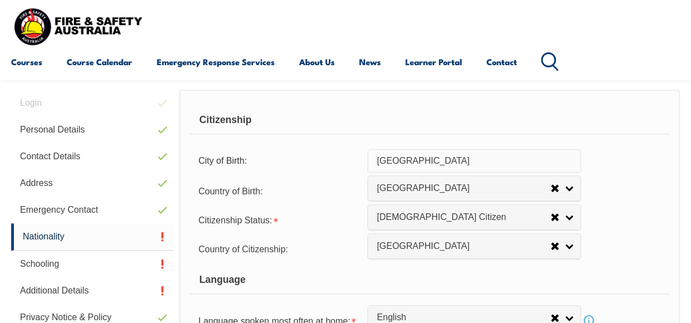
scroll to position [230, 0]
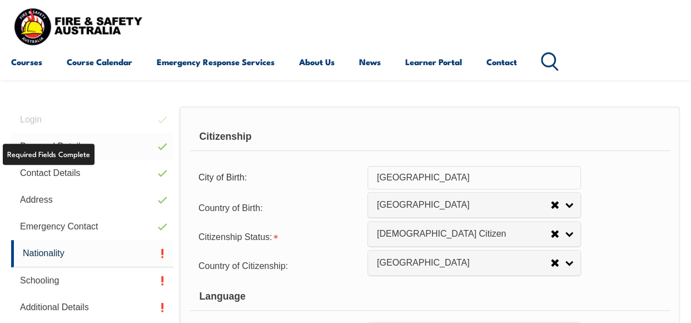
click at [112, 152] on link "Personal Details" at bounding box center [92, 146] width 162 height 27
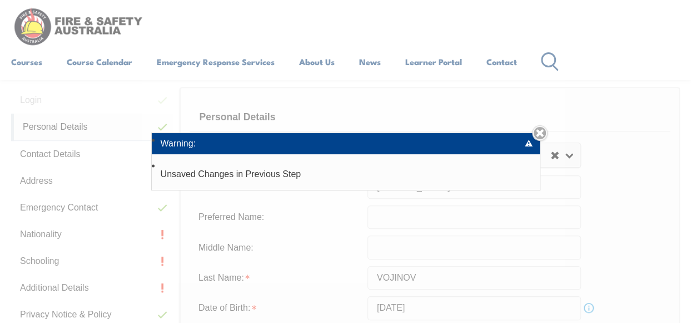
scroll to position [281, 0]
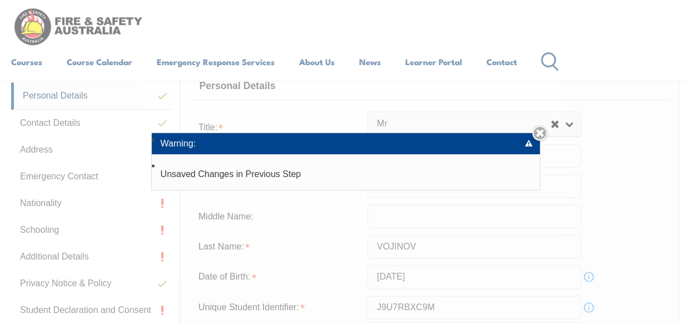
drag, startPoint x: 112, startPoint y: 152, endPoint x: 682, endPoint y: 166, distance: 570.7
click at [682, 166] on div "Add Student: Given Name: [PERSON_NAME] Family/Single Name: [PERSON_NAME] Info E…" at bounding box center [345, 161] width 691 height 323
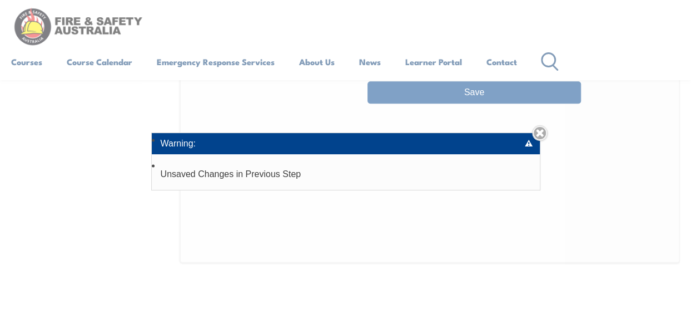
scroll to position [845, 0]
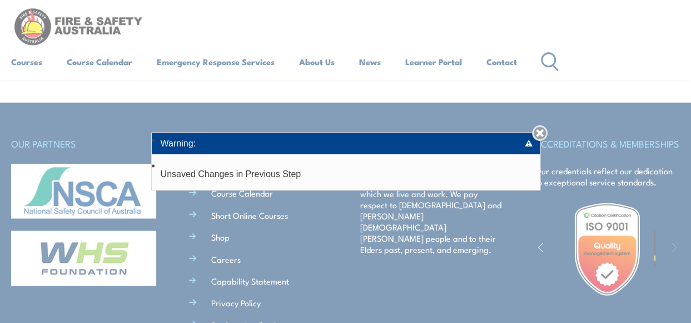
click at [543, 129] on link "Close" at bounding box center [540, 133] width 16 height 16
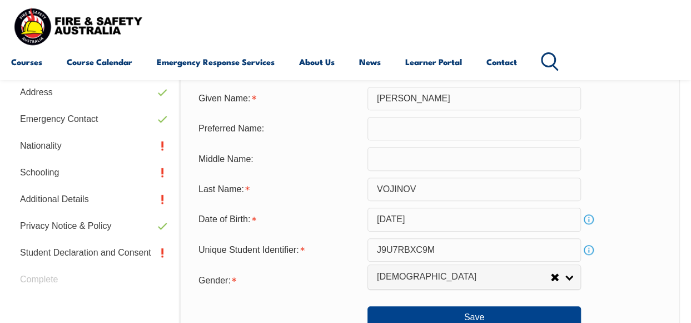
scroll to position [351, 0]
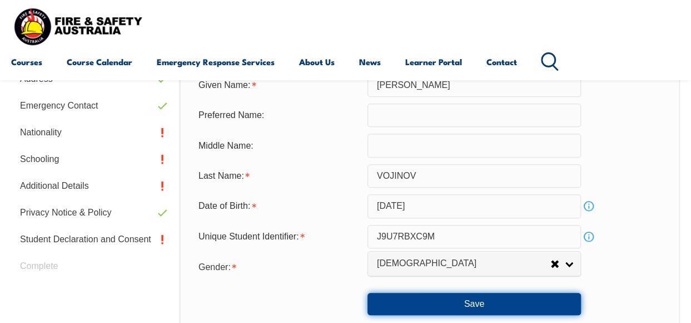
click at [455, 304] on button "Save" at bounding box center [475, 303] width 214 height 22
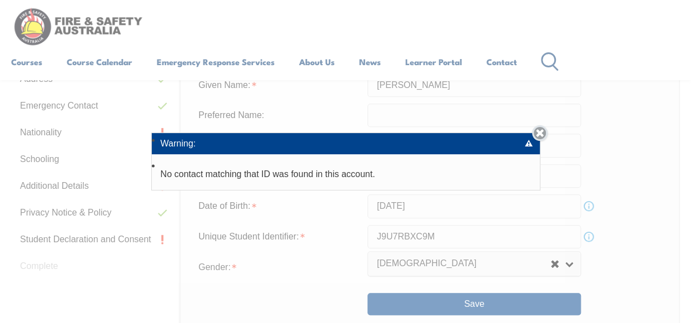
click at [542, 131] on link "Close" at bounding box center [540, 133] width 16 height 16
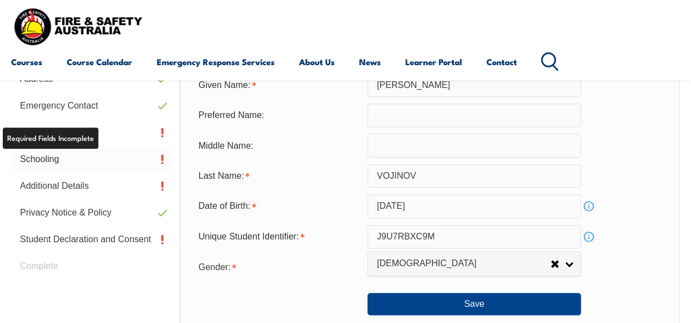
click at [50, 162] on link "Schooling" at bounding box center [92, 159] width 162 height 27
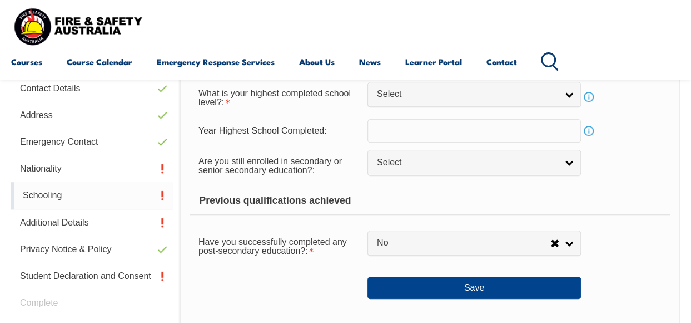
scroll to position [281, 0]
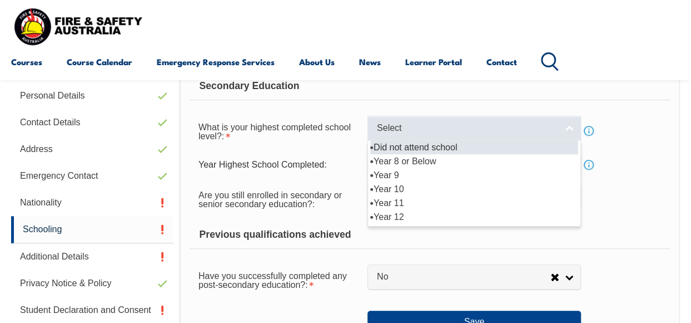
click at [574, 125] on link "Select" at bounding box center [475, 128] width 214 height 25
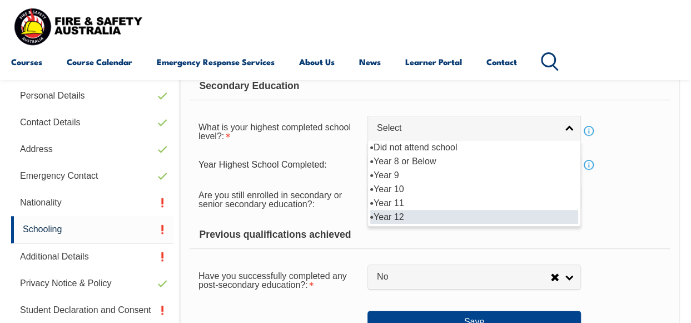
click at [429, 215] on li "Year 12" at bounding box center [474, 217] width 208 height 14
select select "12"
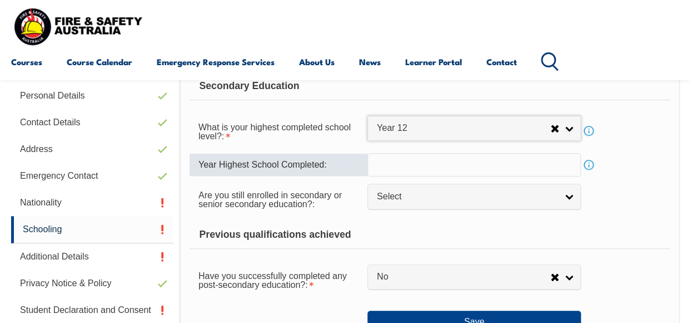
click at [457, 166] on input "text" at bounding box center [475, 164] width 214 height 23
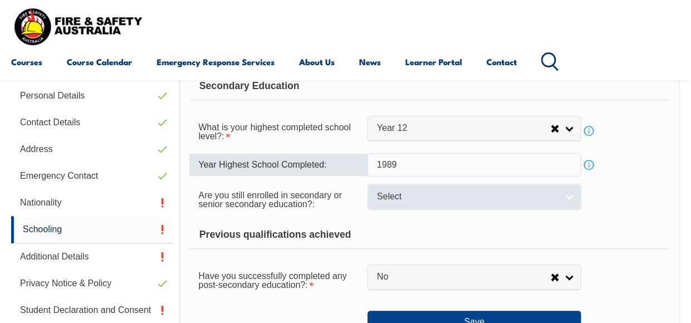
type input "1989"
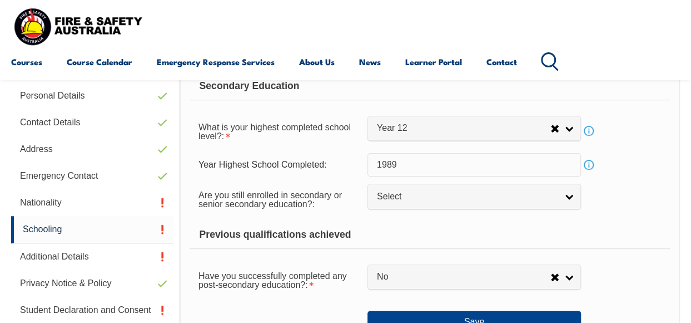
click at [524, 221] on div "Previous qualifications achieved" at bounding box center [430, 235] width 480 height 28
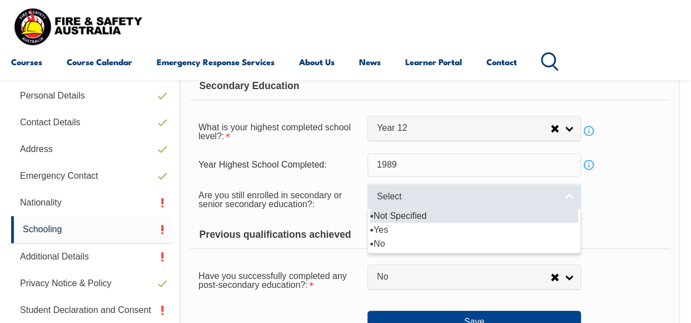
click at [573, 195] on link "Select" at bounding box center [475, 196] width 214 height 25
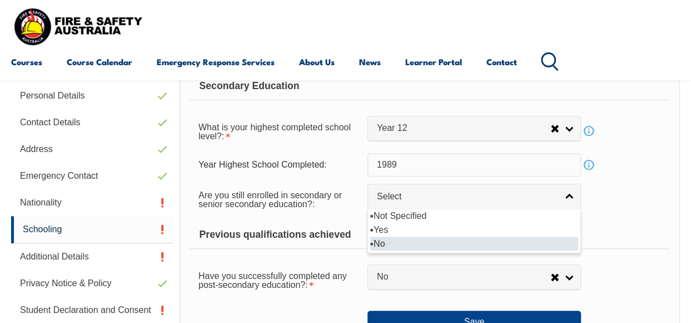
click at [429, 244] on li "No" at bounding box center [474, 243] width 208 height 14
select select "false"
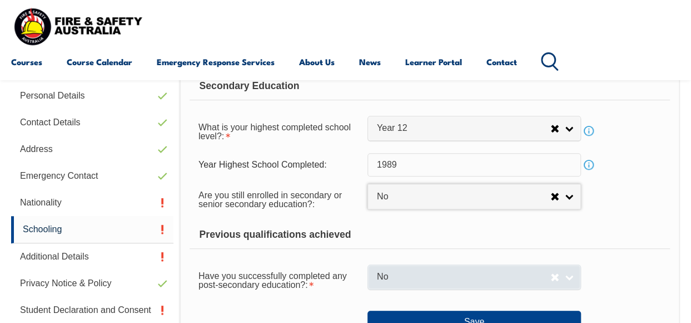
click at [568, 275] on link "No" at bounding box center [475, 276] width 214 height 25
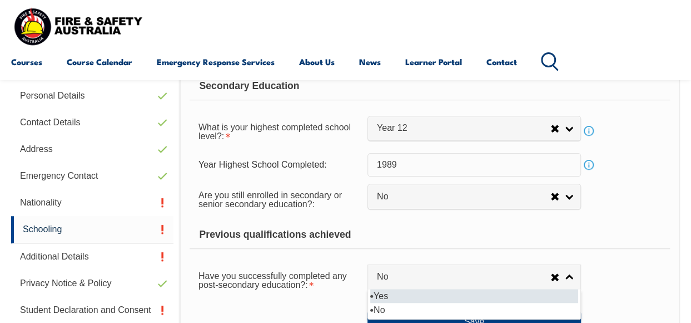
click at [462, 293] on li "Yes" at bounding box center [474, 296] width 208 height 14
select select "true"
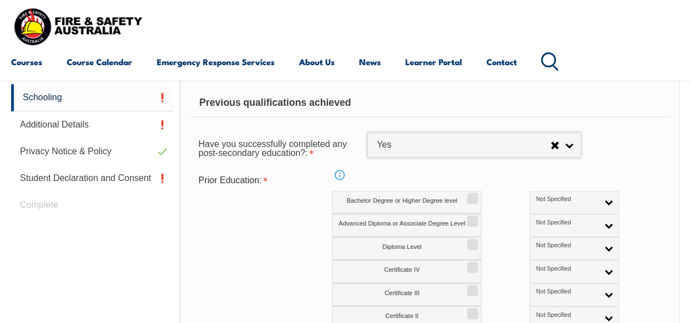
scroll to position [414, 0]
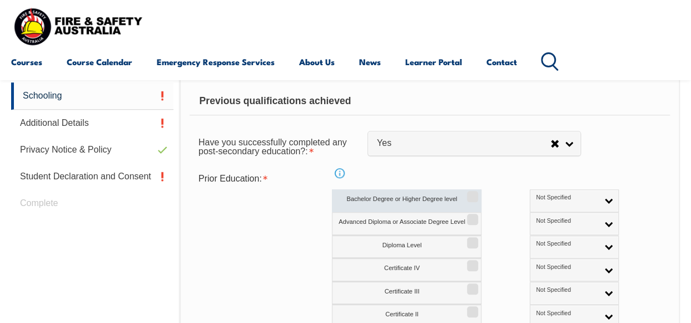
click at [472, 193] on input "Bachelor Degree or Higher Degree level" at bounding box center [471, 192] width 7 height 1
checkbox input "true"
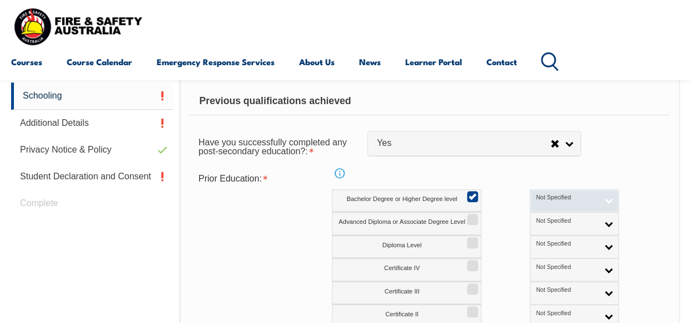
click at [559, 201] on link "Not Specified" at bounding box center [574, 200] width 89 height 23
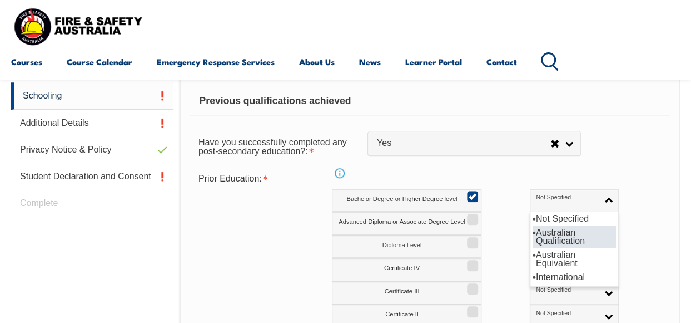
click at [533, 232] on li "Australian Qualification" at bounding box center [574, 236] width 83 height 22
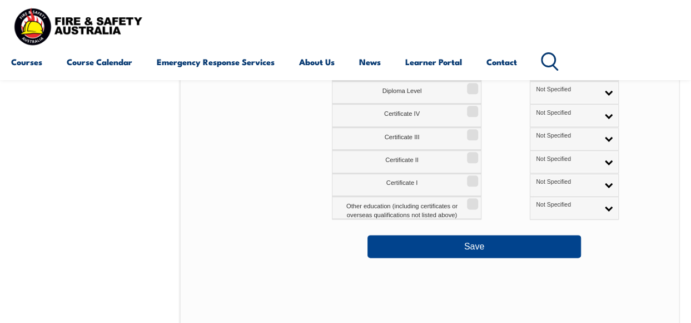
scroll to position [570, 0]
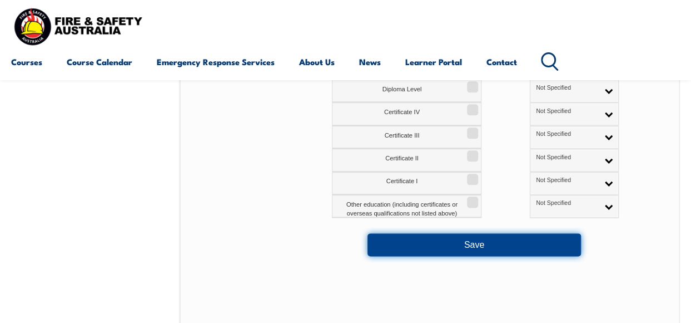
click at [482, 243] on button "Save" at bounding box center [475, 244] width 214 height 22
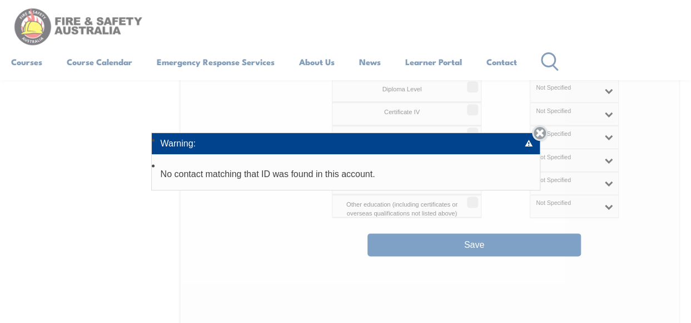
click at [545, 135] on link "Close" at bounding box center [540, 133] width 16 height 16
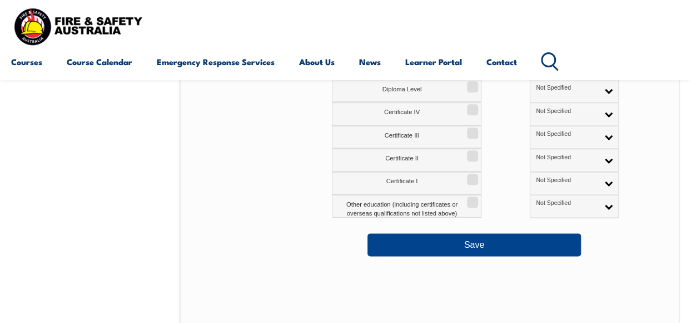
click at [690, 285] on section "Login Personal Details Contact Details Address Emergency Contact Nationality Sc…" at bounding box center [345, 126] width 691 height 822
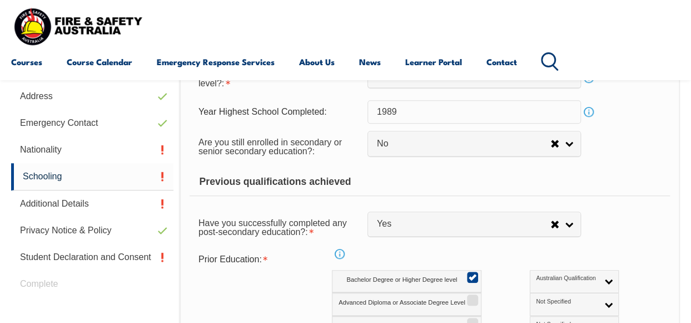
scroll to position [336, 0]
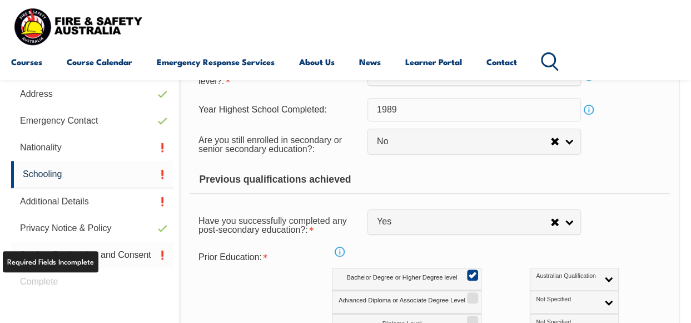
click at [117, 249] on link "Student Declaration and Consent" at bounding box center [92, 254] width 162 height 27
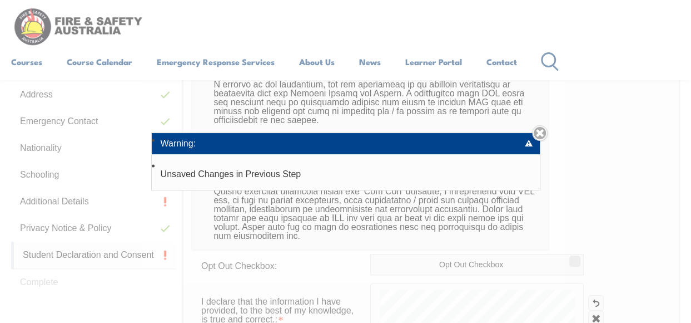
scroll to position [281, 0]
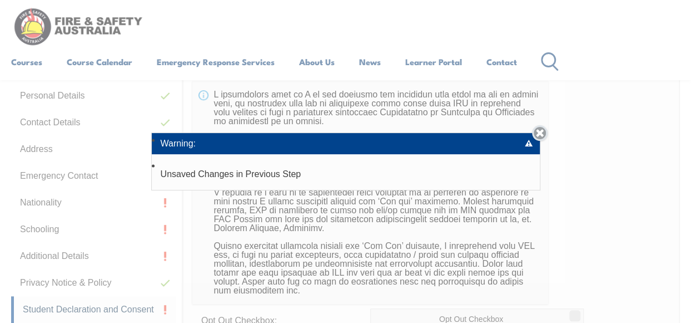
click at [547, 137] on link "Close" at bounding box center [540, 133] width 16 height 16
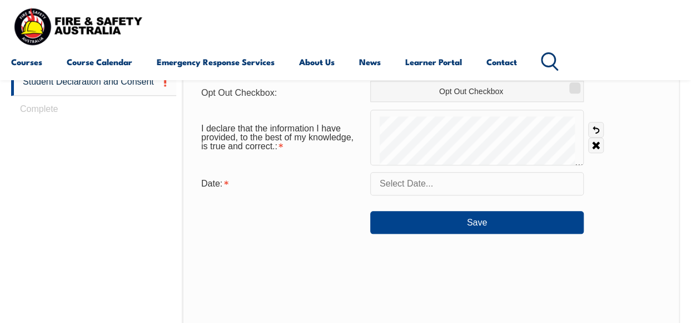
scroll to position [443, 0]
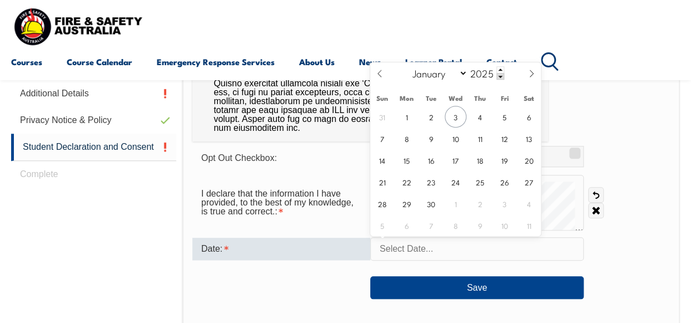
click at [470, 245] on input "text" at bounding box center [477, 248] width 214 height 23
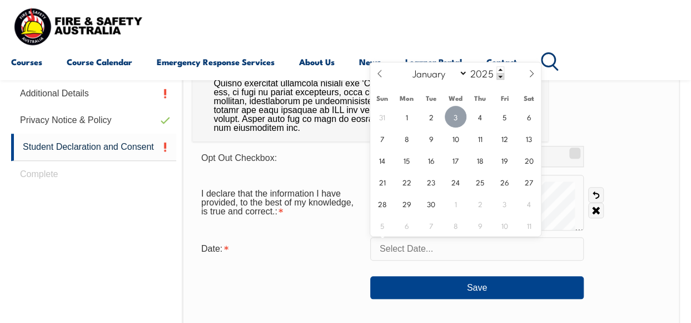
click at [453, 113] on span "3" at bounding box center [456, 117] width 22 height 22
type input "[DATE]"
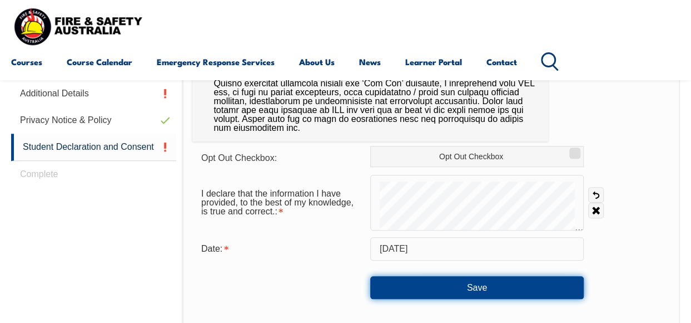
click at [464, 284] on button "Save" at bounding box center [477, 287] width 214 height 22
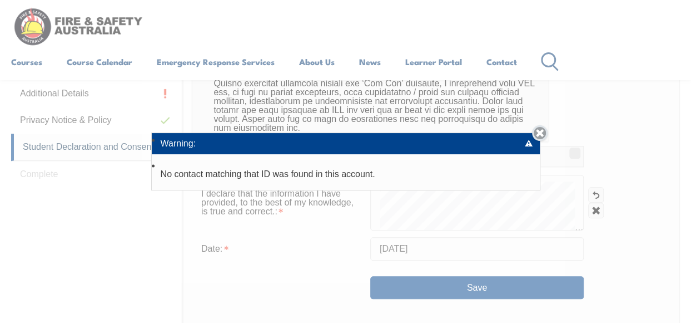
click at [545, 128] on link "Close" at bounding box center [540, 133] width 16 height 16
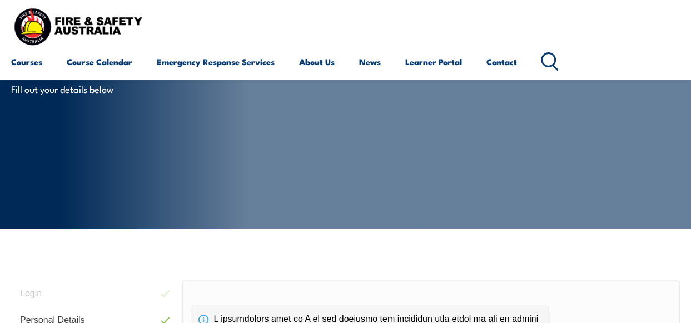
scroll to position [339, 0]
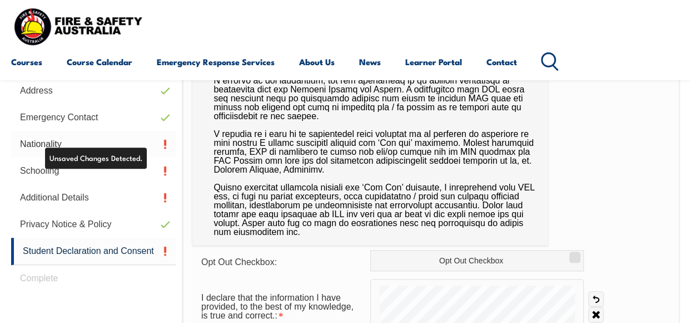
click at [57, 143] on link "Nationality" at bounding box center [93, 144] width 165 height 27
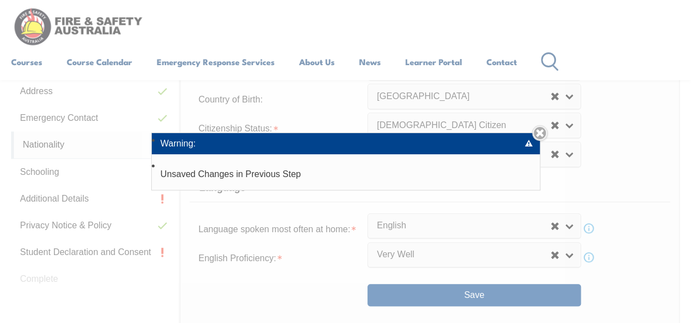
scroll to position [281, 0]
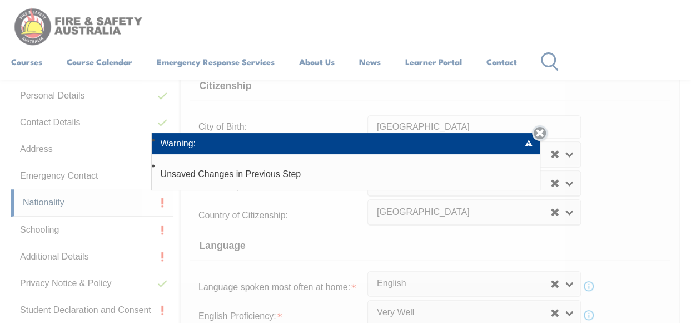
click at [542, 132] on link "Close" at bounding box center [540, 133] width 16 height 16
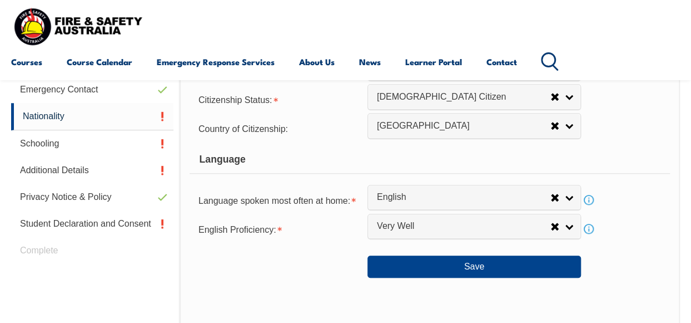
scroll to position [370, 0]
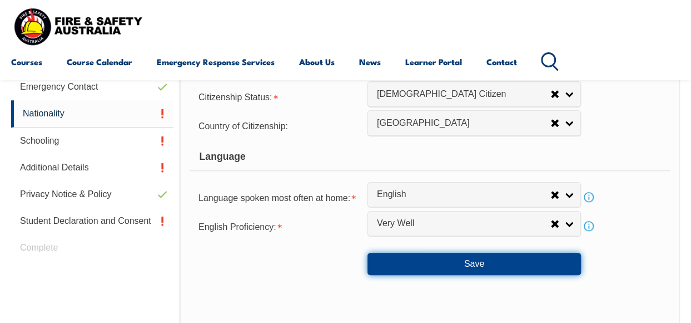
click at [467, 263] on button "Save" at bounding box center [475, 263] width 214 height 22
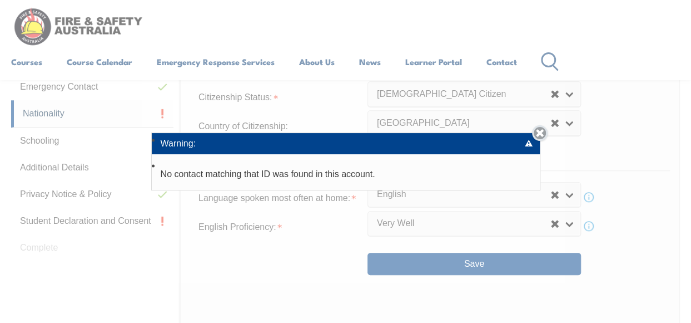
click at [548, 131] on link "Close" at bounding box center [540, 133] width 16 height 16
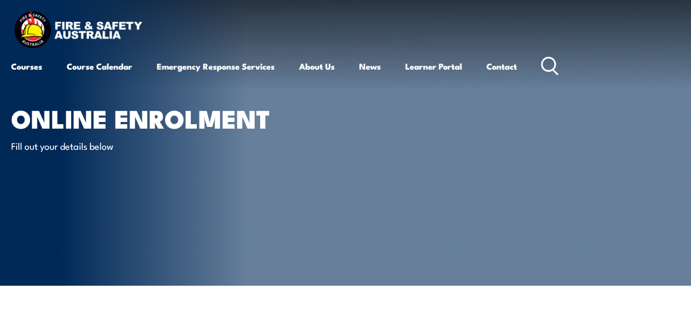
scroll to position [282, 0]
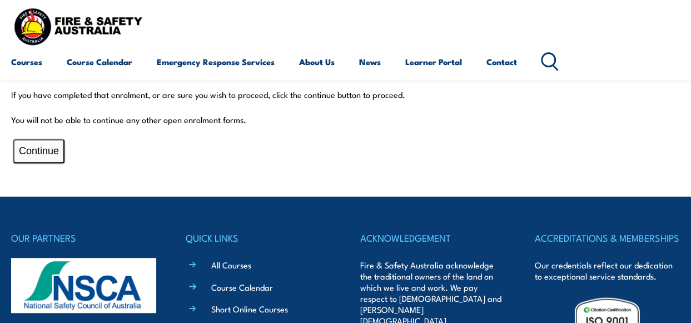
click at [48, 143] on button "Continue" at bounding box center [38, 151] width 51 height 24
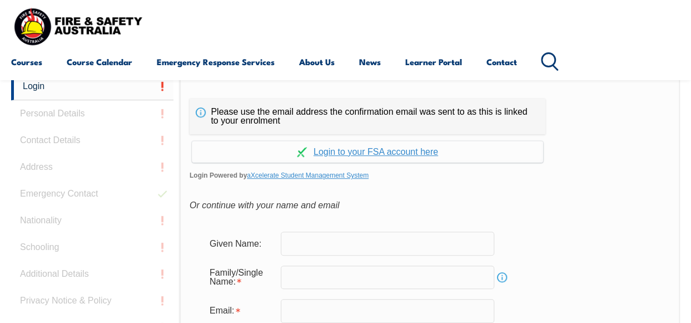
scroll to position [263, 0]
click at [401, 152] on link "Continue with aXcelerate" at bounding box center [367, 152] width 351 height 22
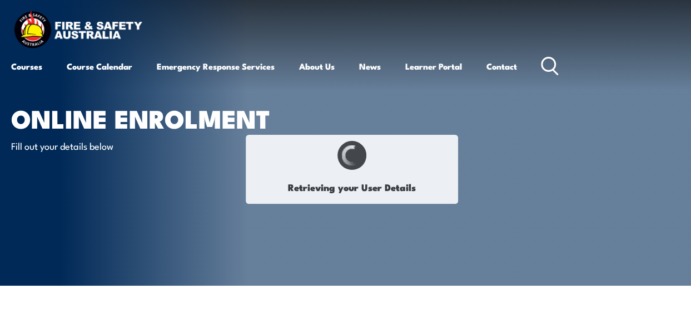
select select "Mr"
type input "[PERSON_NAME]"
type input "Vojinov"
type input "[DATE]"
type input "J9U7RBXC9M"
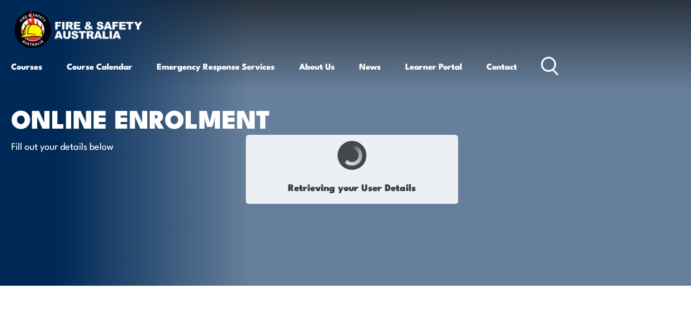
select select "M"
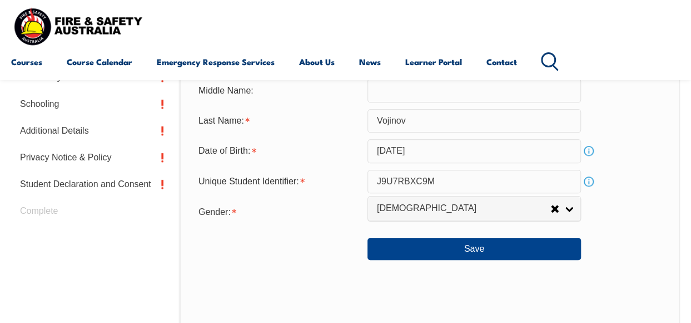
scroll to position [440, 0]
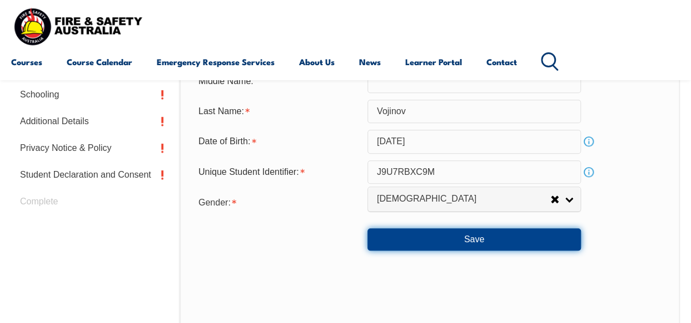
click at [475, 241] on button "Save" at bounding box center [475, 239] width 214 height 22
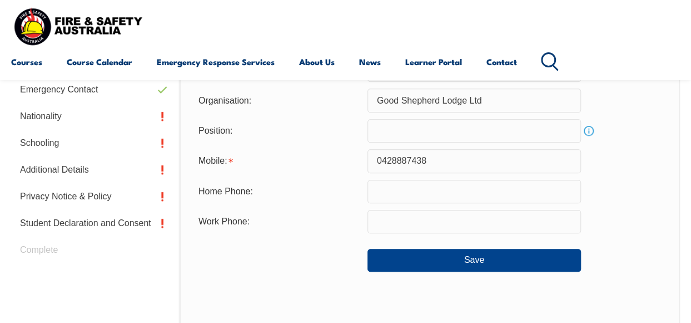
scroll to position [403, 0]
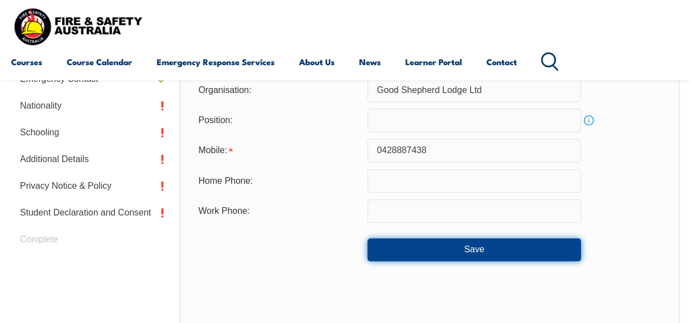
click at [470, 250] on button "Save" at bounding box center [475, 249] width 214 height 22
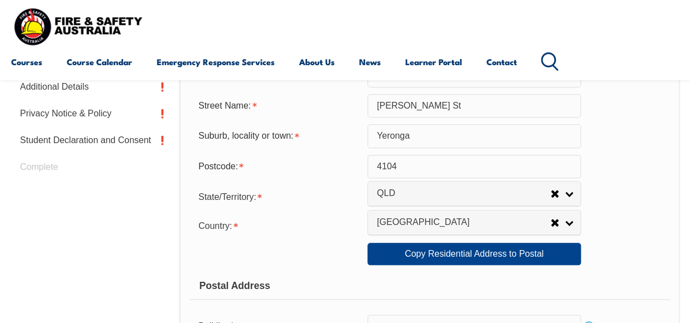
scroll to position [492, 0]
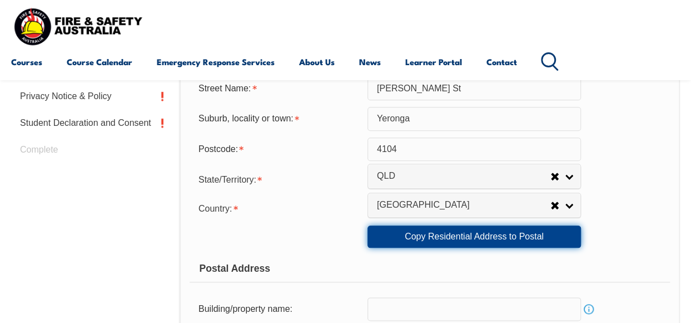
click at [493, 241] on link "Copy Residential Address to Postal" at bounding box center [475, 236] width 214 height 22
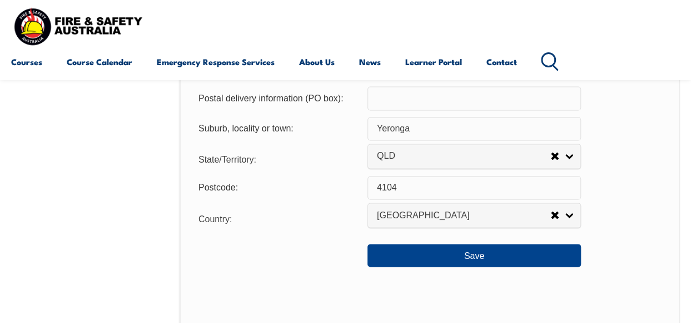
scroll to position [833, 0]
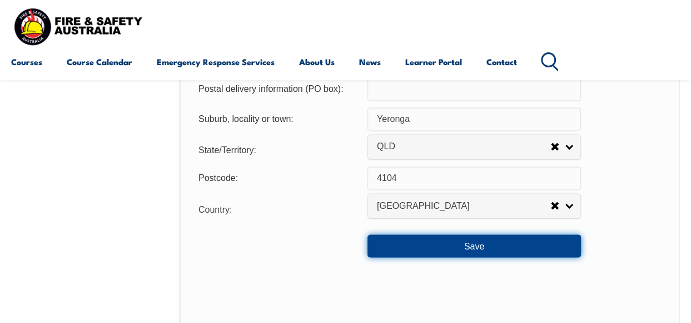
click at [470, 243] on button "Save" at bounding box center [475, 245] width 214 height 22
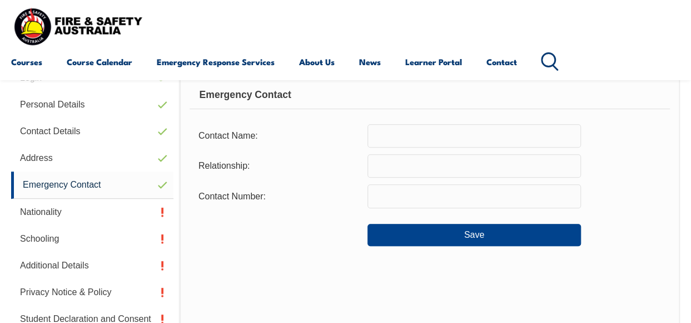
scroll to position [269, 0]
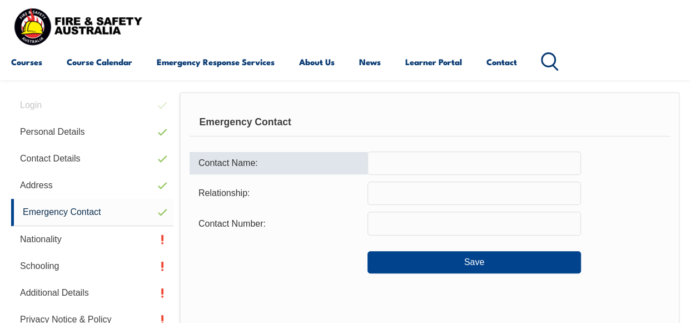
click at [398, 162] on input "text" at bounding box center [475, 162] width 214 height 23
type input "[PERSON_NAME]"
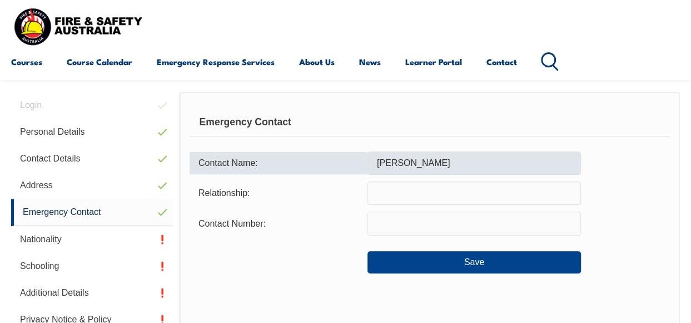
type input "Wife"
type input "0499881186"
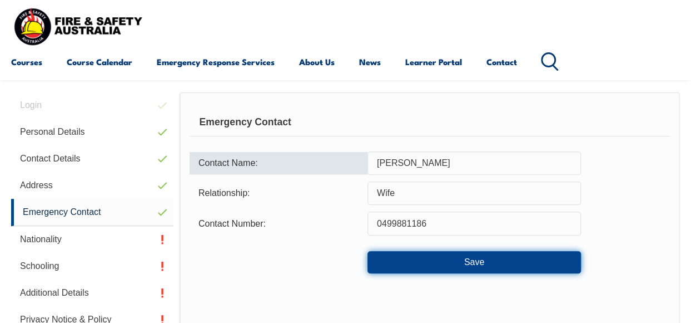
click at [455, 264] on button "Save" at bounding box center [475, 262] width 214 height 22
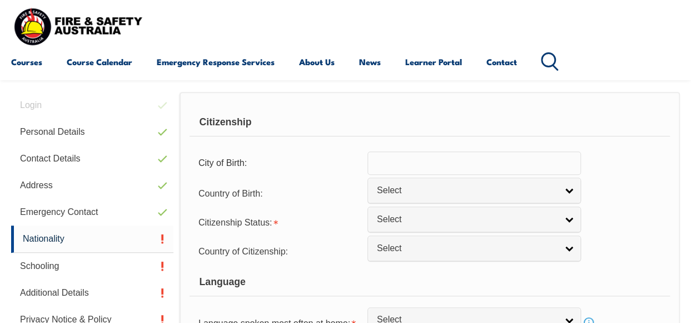
scroll to position [270, 0]
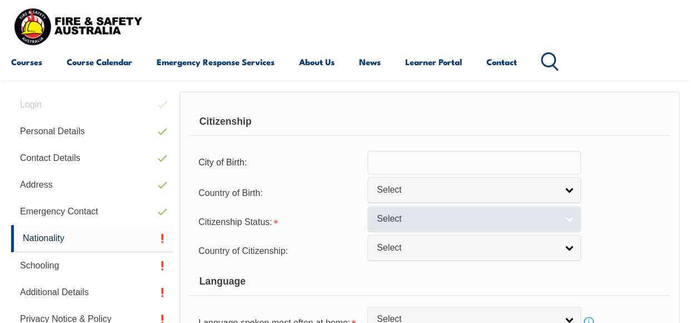
click at [569, 219] on link "Select" at bounding box center [475, 218] width 214 height 25
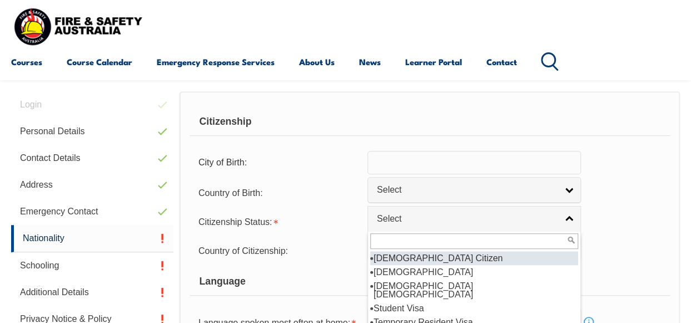
click at [456, 256] on li "[DEMOGRAPHIC_DATA] Citizen" at bounding box center [474, 258] width 208 height 14
select select "1"
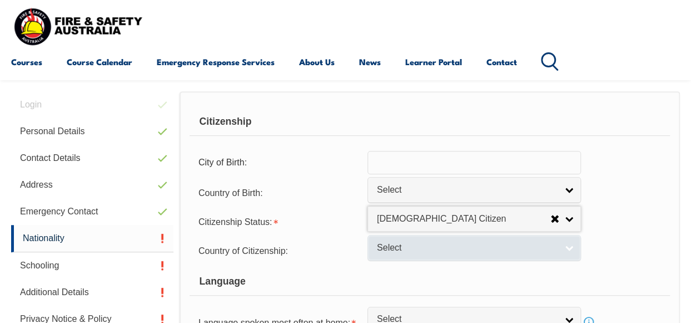
click at [567, 249] on link "Select" at bounding box center [475, 247] width 214 height 25
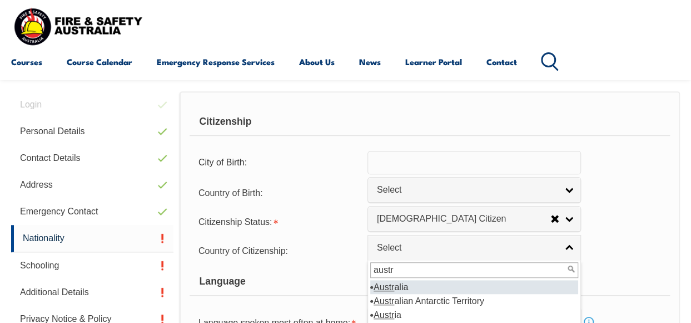
type input "austr"
click at [424, 284] on li "Austr alia" at bounding box center [474, 287] width 208 height 14
select select "1101"
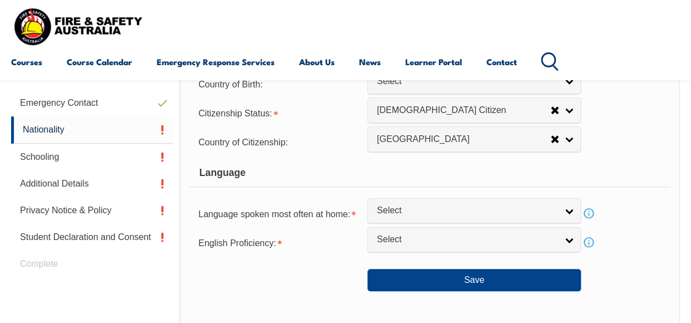
scroll to position [381, 0]
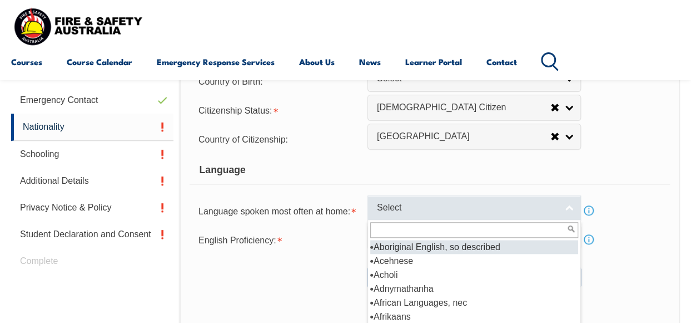
click at [572, 206] on link "Select" at bounding box center [475, 207] width 214 height 25
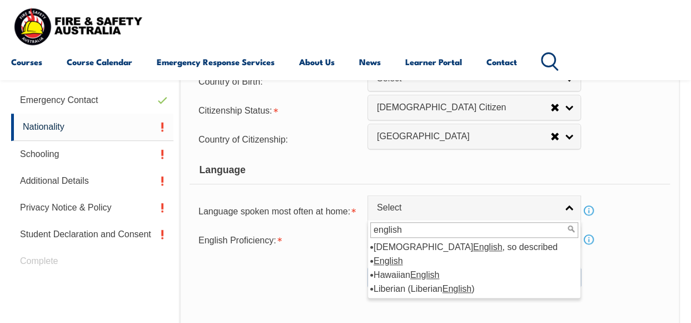
type input "english"
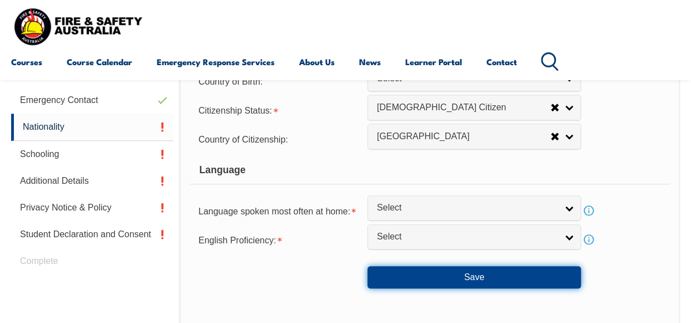
click at [470, 279] on button "Save" at bounding box center [475, 277] width 214 height 22
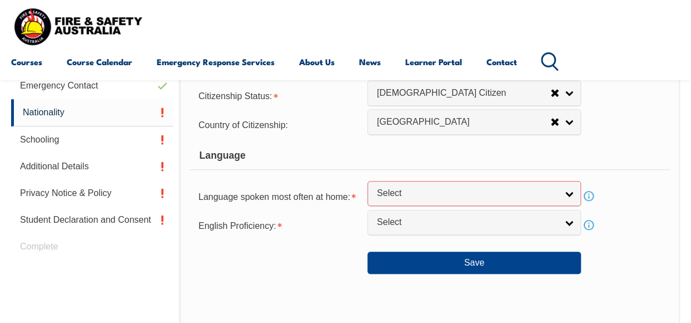
scroll to position [386, 0]
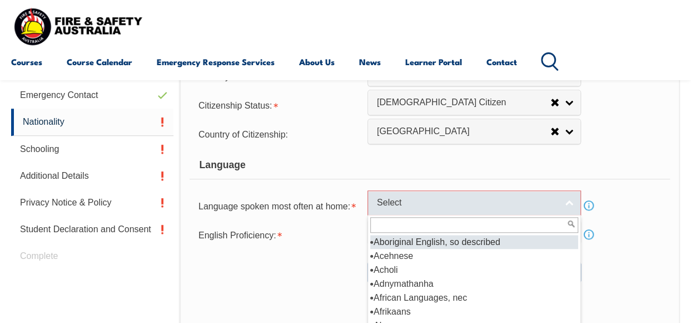
click at [571, 204] on link "Select" at bounding box center [475, 202] width 214 height 25
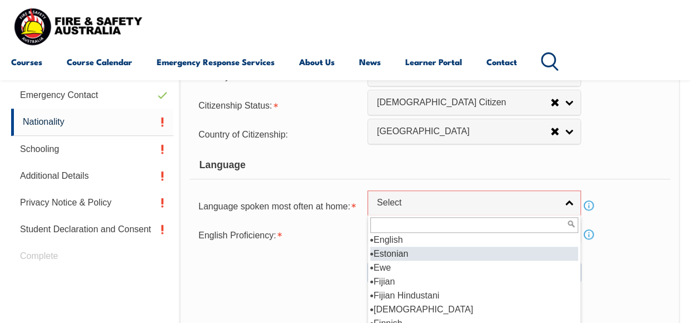
scroll to position [1399, 0]
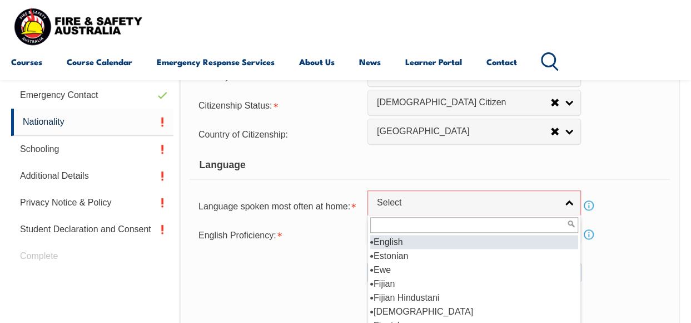
click at [408, 239] on li "English" at bounding box center [474, 242] width 208 height 14
select select "1201"
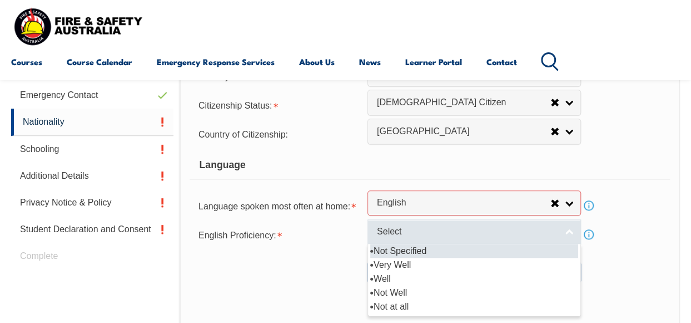
click at [571, 231] on link "Select" at bounding box center [475, 231] width 214 height 25
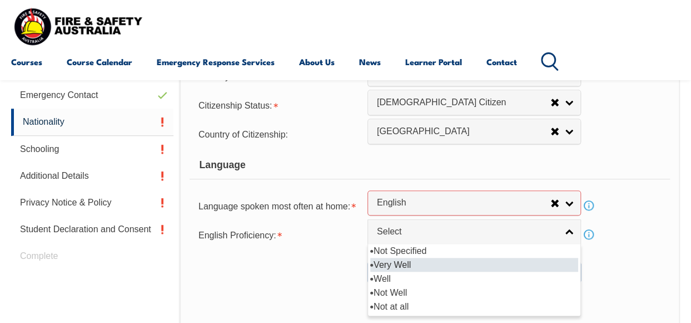
click at [419, 266] on li "Very Well" at bounding box center [474, 264] width 208 height 14
select select "1"
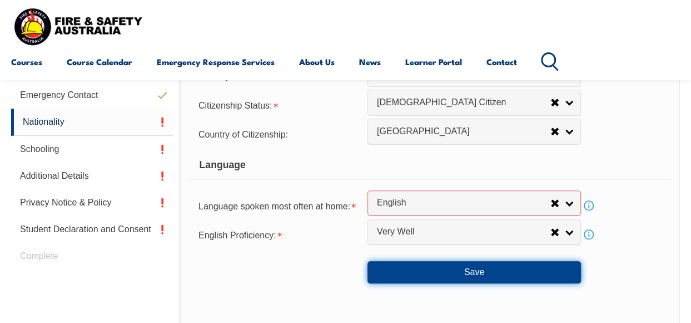
click at [478, 270] on button "Save" at bounding box center [475, 272] width 214 height 22
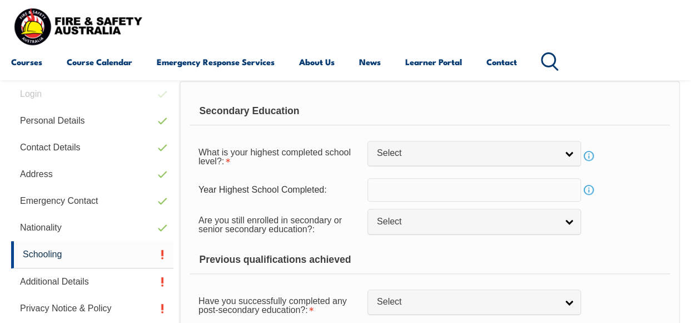
scroll to position [270, 0]
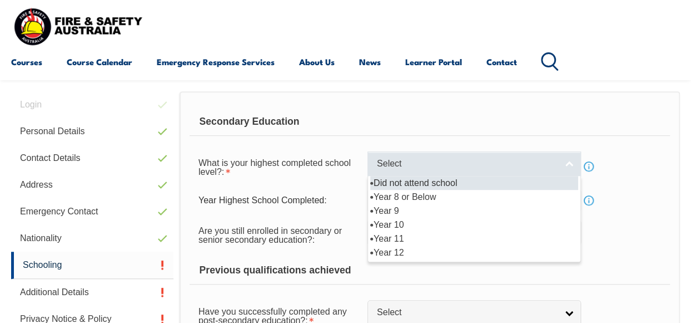
click at [573, 162] on link "Select" at bounding box center [475, 163] width 214 height 25
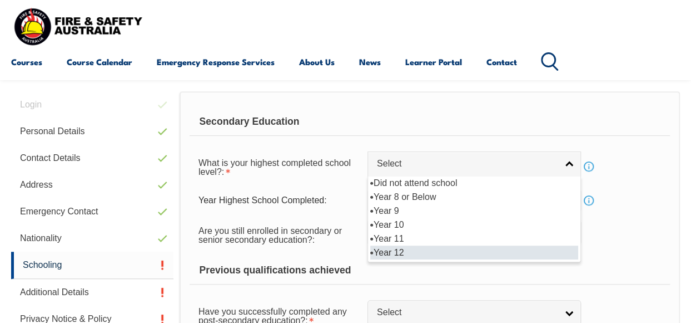
click at [404, 253] on li "Year 12" at bounding box center [474, 252] width 208 height 14
select select "12"
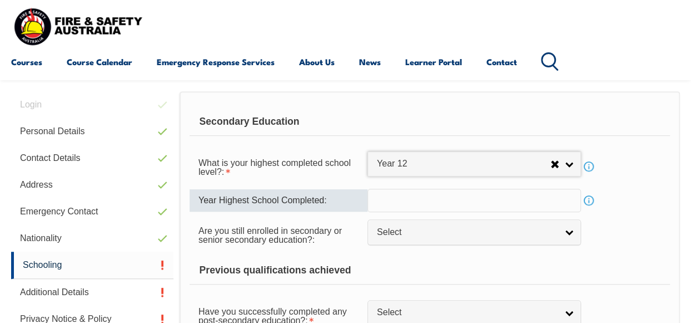
click at [408, 203] on input "text" at bounding box center [475, 200] width 214 height 23
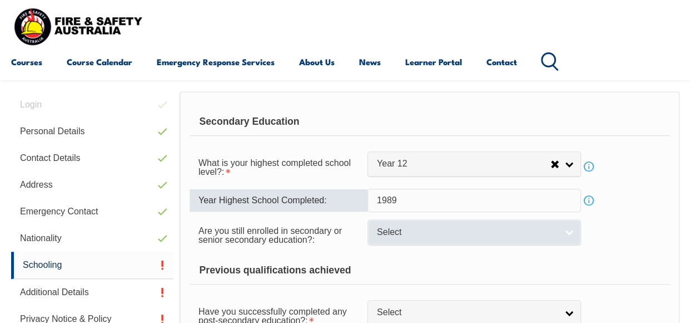
type input "1989"
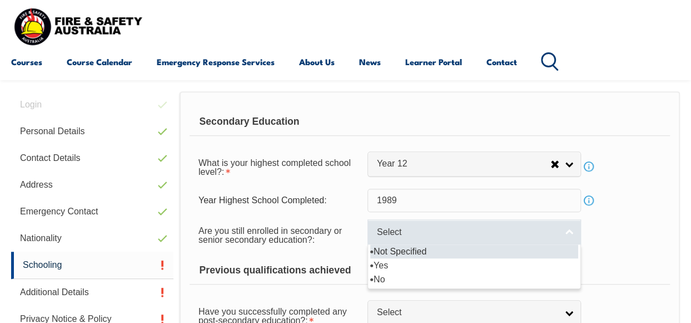
click at [567, 230] on link "Select" at bounding box center [475, 231] width 214 height 25
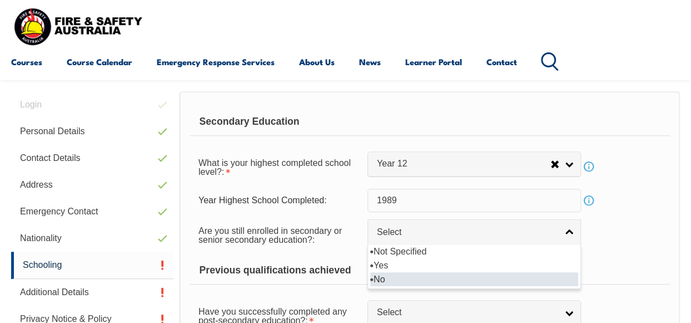
click at [405, 279] on li "No" at bounding box center [474, 279] width 208 height 14
select select "false"
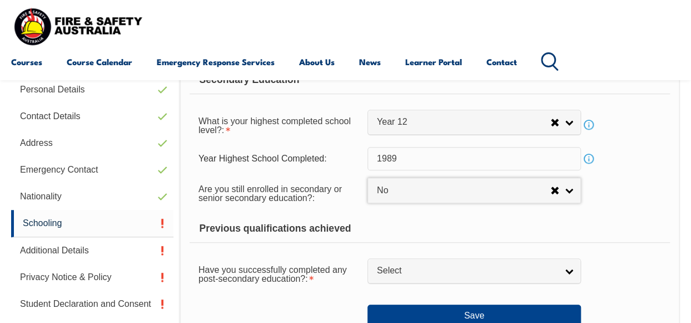
scroll to position [314, 0]
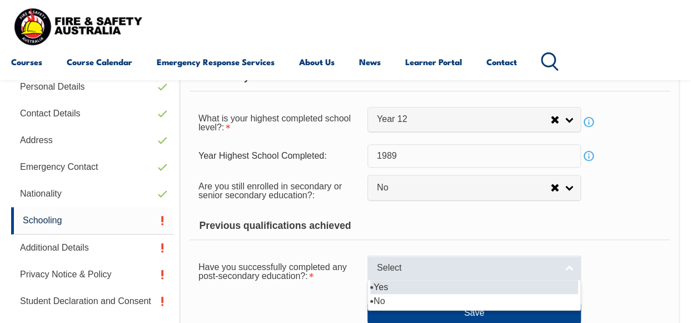
click at [569, 267] on link "Select" at bounding box center [475, 267] width 214 height 25
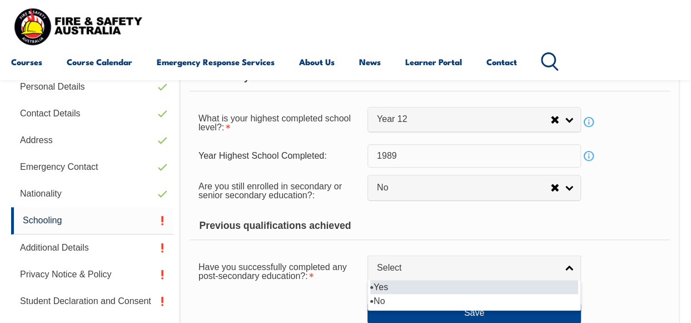
click at [485, 286] on li "Yes" at bounding box center [474, 287] width 208 height 14
select select "true"
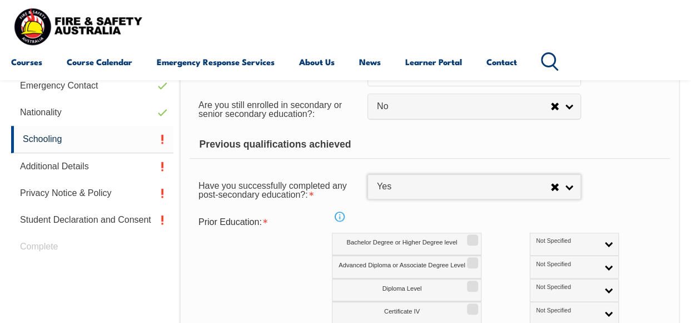
scroll to position [403, 0]
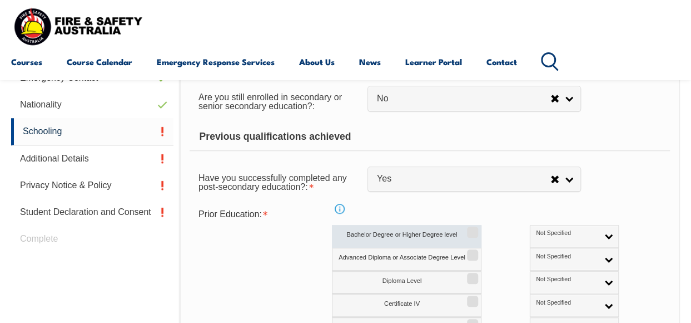
click at [473, 227] on input "Bachelor Degree or Higher Degree level" at bounding box center [471, 227] width 7 height 1
checkbox input "true"
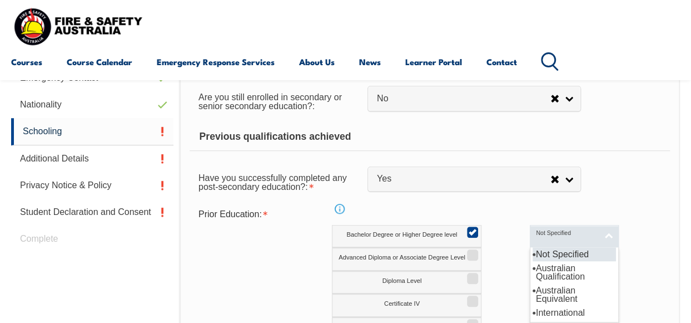
click at [561, 234] on link "Not Specified" at bounding box center [574, 236] width 89 height 23
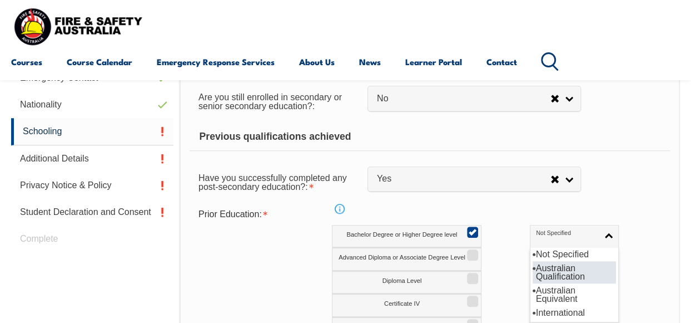
click at [533, 271] on li "Australian Qualification" at bounding box center [574, 272] width 83 height 22
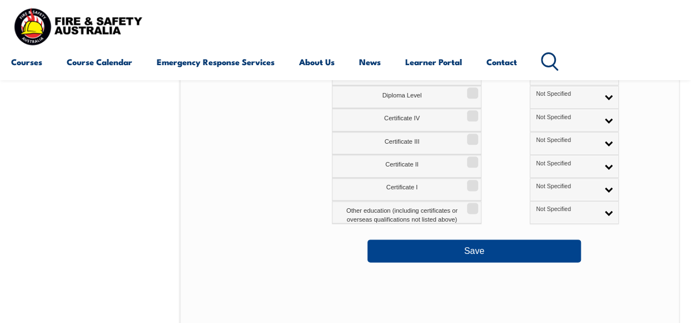
scroll to position [603, 0]
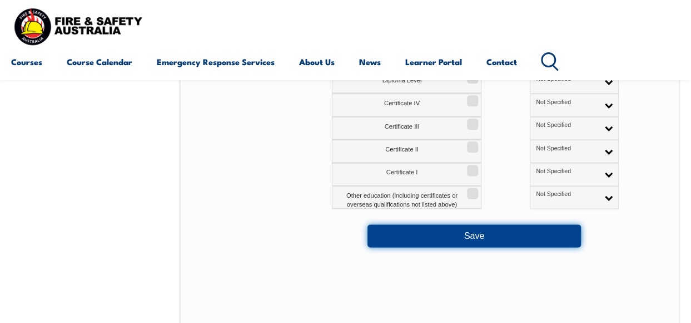
click at [467, 234] on button "Save" at bounding box center [475, 235] width 214 height 22
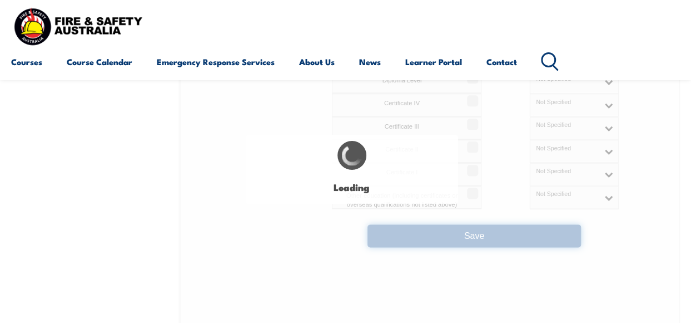
select select
select select "false"
select select "true"
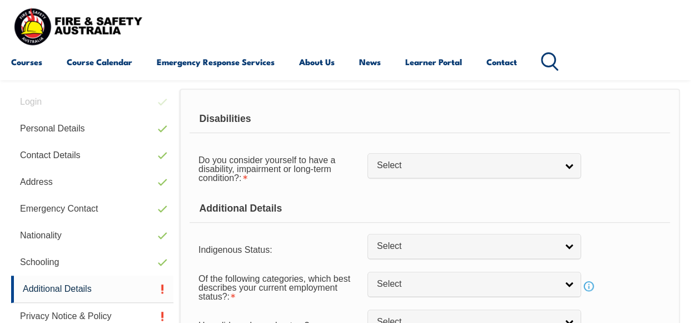
scroll to position [269, 0]
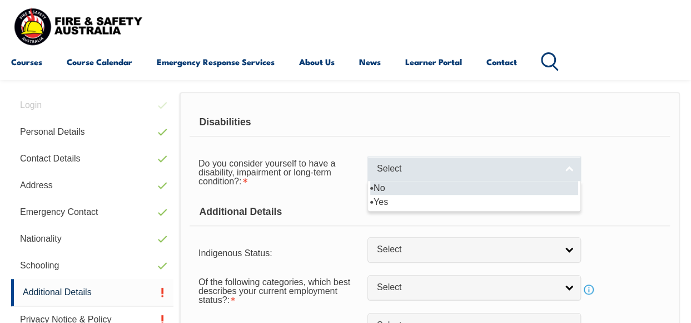
click at [566, 168] on link "Select" at bounding box center [475, 168] width 214 height 25
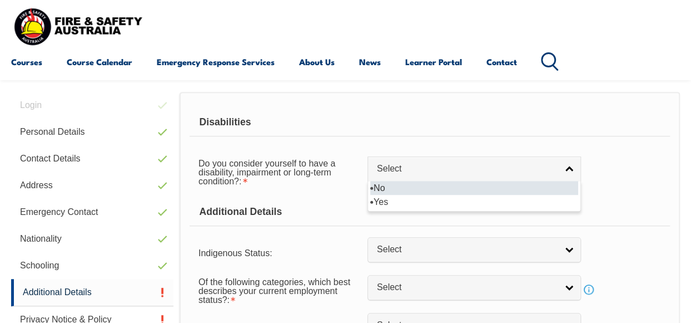
click at [460, 187] on li "No" at bounding box center [474, 188] width 208 height 14
select select "false"
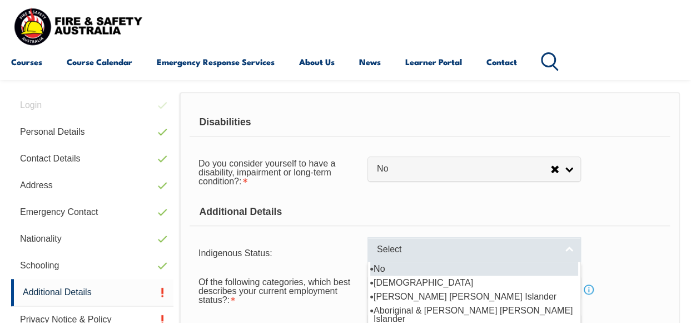
click at [568, 250] on link "Select" at bounding box center [475, 249] width 214 height 25
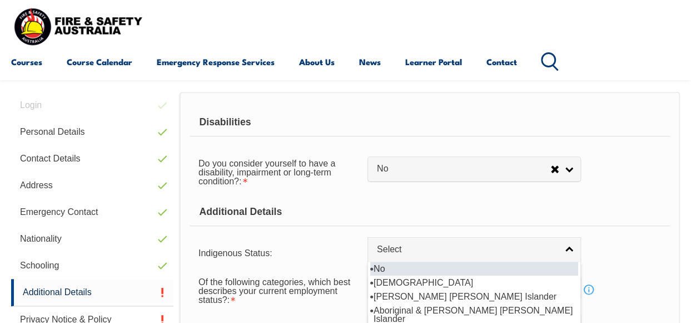
click at [426, 270] on li "No" at bounding box center [474, 268] width 208 height 14
select select "4"
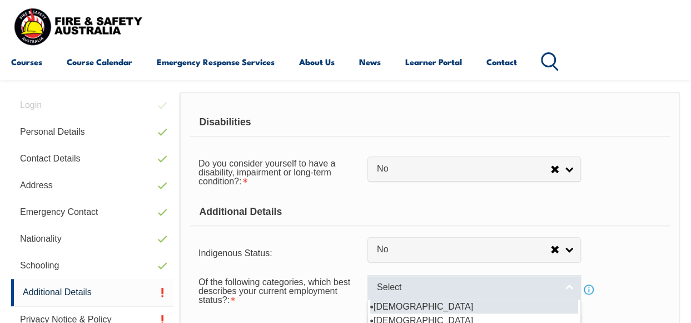
click at [568, 286] on link "Select" at bounding box center [475, 287] width 214 height 25
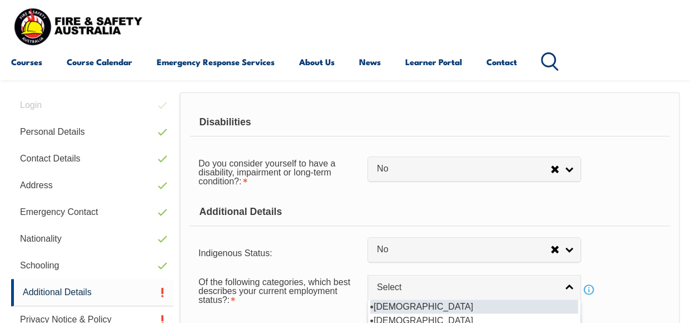
click at [518, 304] on li "[DEMOGRAPHIC_DATA]" at bounding box center [474, 306] width 208 height 14
select select "1"
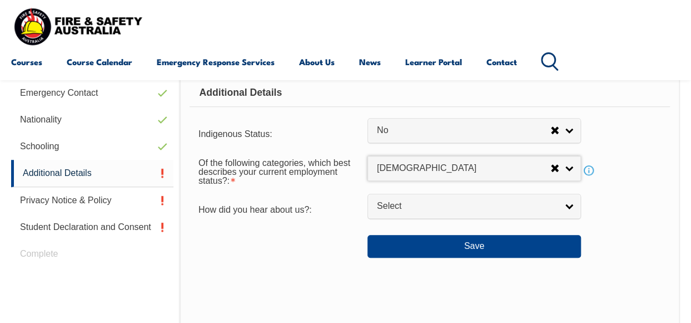
scroll to position [403, 0]
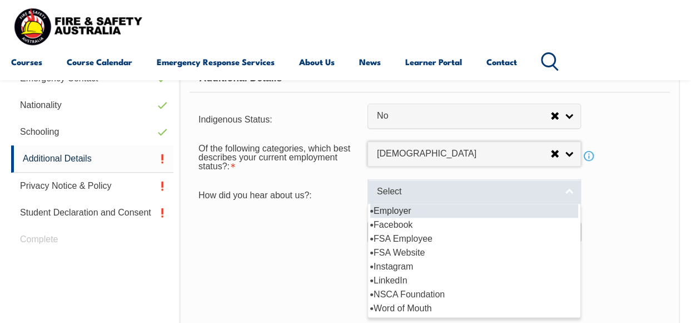
click at [568, 191] on link "Select" at bounding box center [475, 191] width 214 height 25
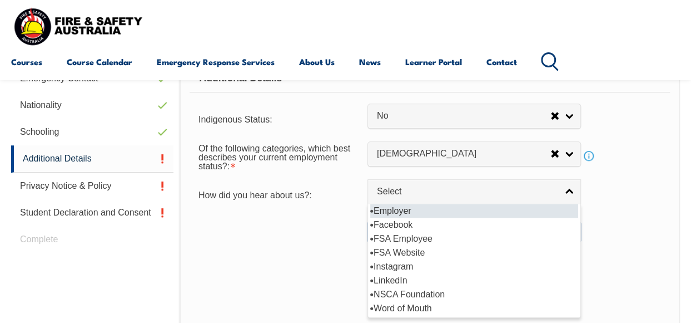
click at [432, 210] on li "Employer" at bounding box center [474, 211] width 208 height 14
select select "8019"
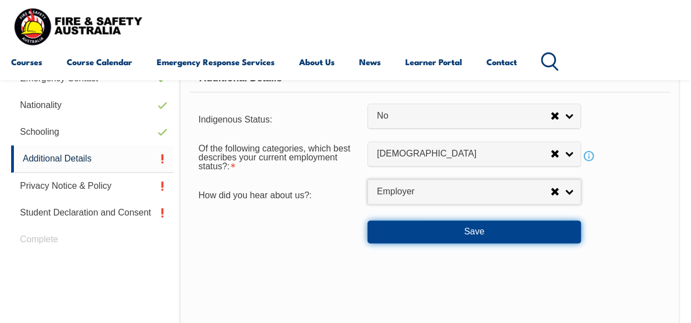
click at [461, 230] on button "Save" at bounding box center [475, 231] width 214 height 22
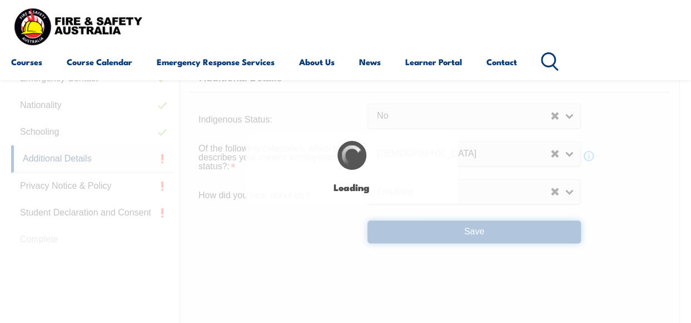
select select "false"
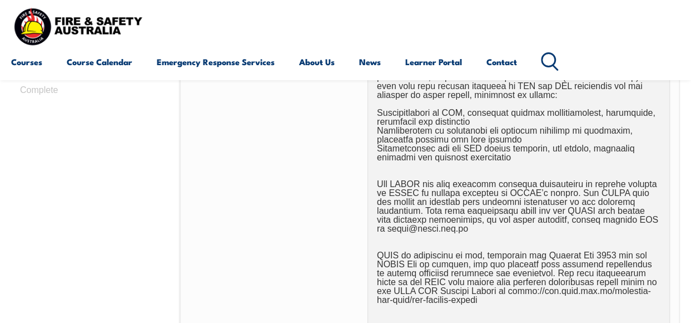
scroll to position [834, 0]
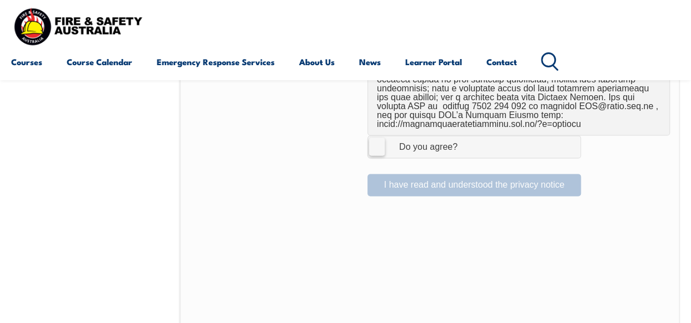
click at [372, 148] on label "I Agree Do you agree?" at bounding box center [475, 146] width 214 height 22
click at [467, 148] on input "I Agree Do you agree?" at bounding box center [476, 146] width 19 height 21
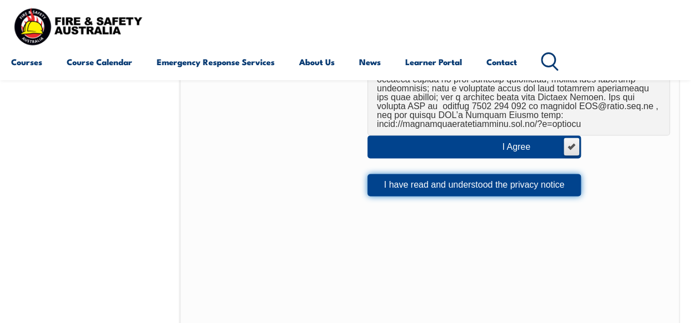
click at [449, 185] on button "I have read and understood the privacy notice" at bounding box center [475, 184] width 214 height 22
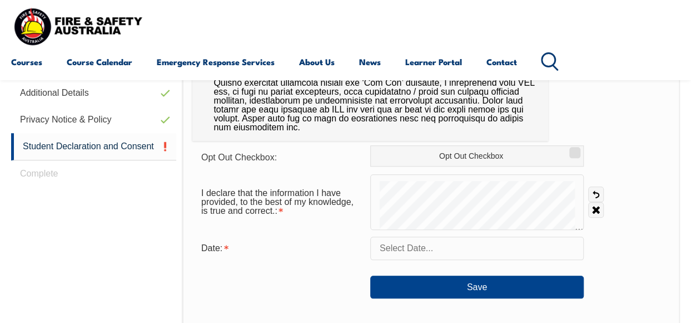
scroll to position [470, 0]
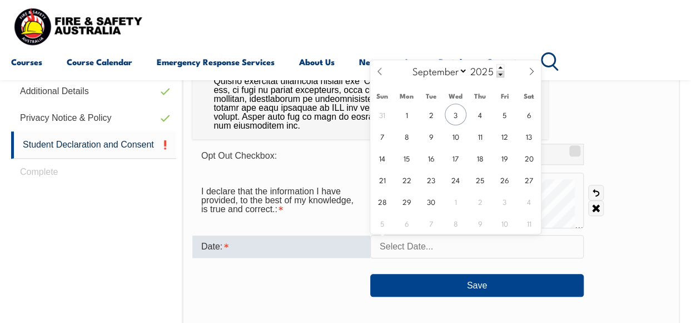
click at [458, 250] on input "text" at bounding box center [477, 246] width 214 height 23
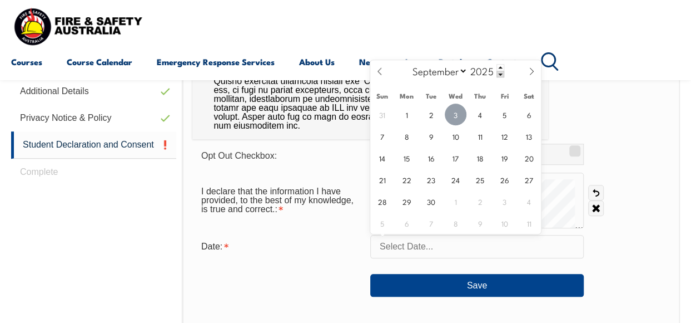
click at [453, 116] on span "3" at bounding box center [456, 114] width 22 height 22
type input "[DATE]"
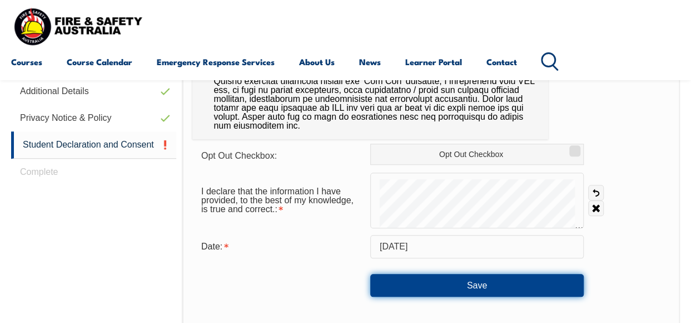
click at [468, 283] on button "Save" at bounding box center [477, 285] width 214 height 22
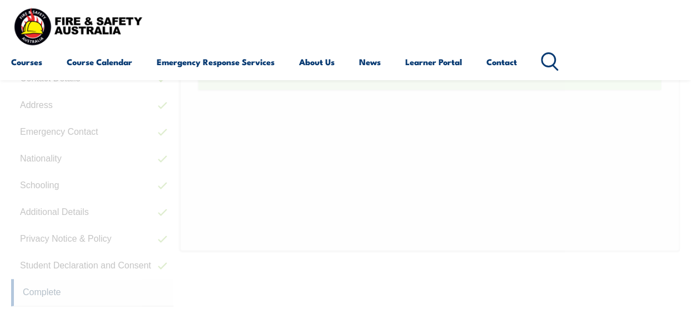
scroll to position [269, 0]
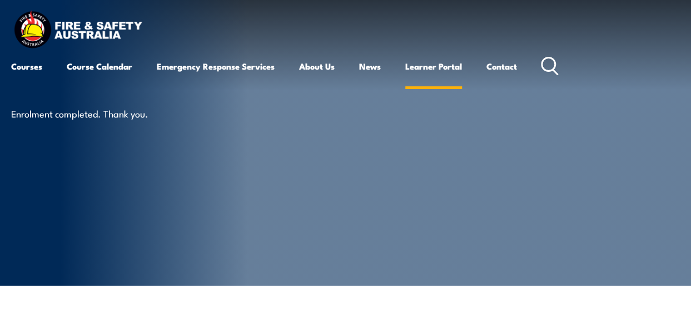
click at [434, 67] on link "Learner Portal" at bounding box center [433, 66] width 57 height 27
